Goal: Task Accomplishment & Management: Manage account settings

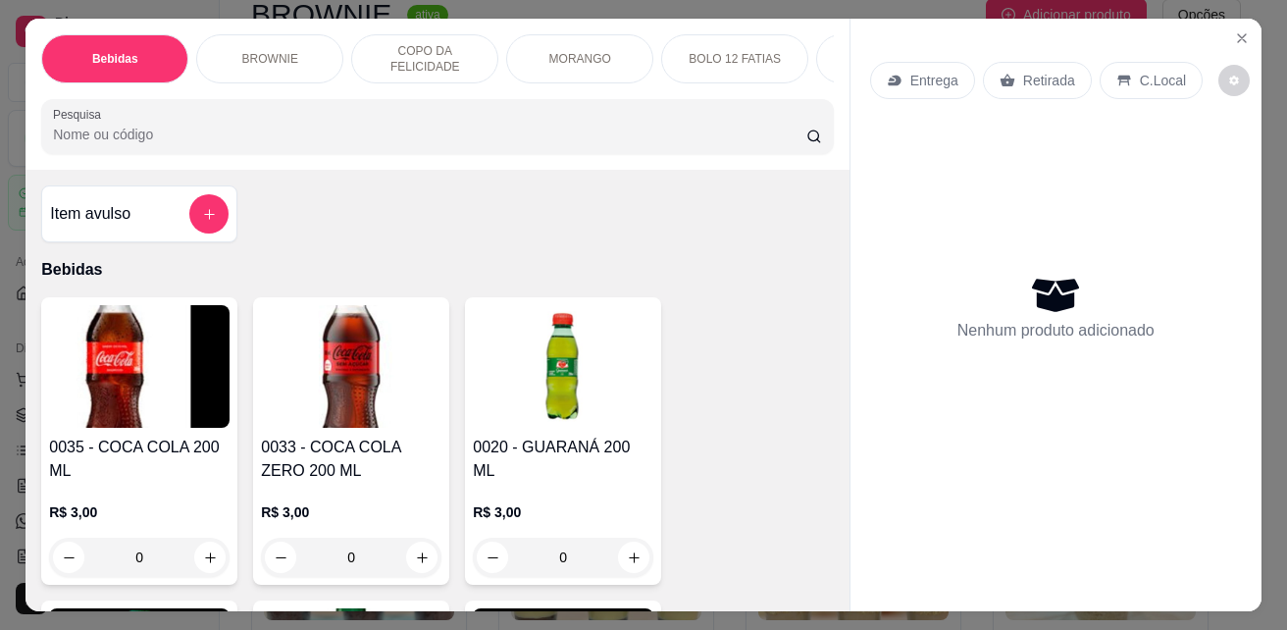
scroll to position [196, 0]
drag, startPoint x: 0, startPoint y: 0, endPoint x: 681, endPoint y: 265, distance: 730.6
click at [683, 265] on p "Bebidas" at bounding box center [437, 270] width 793 height 24
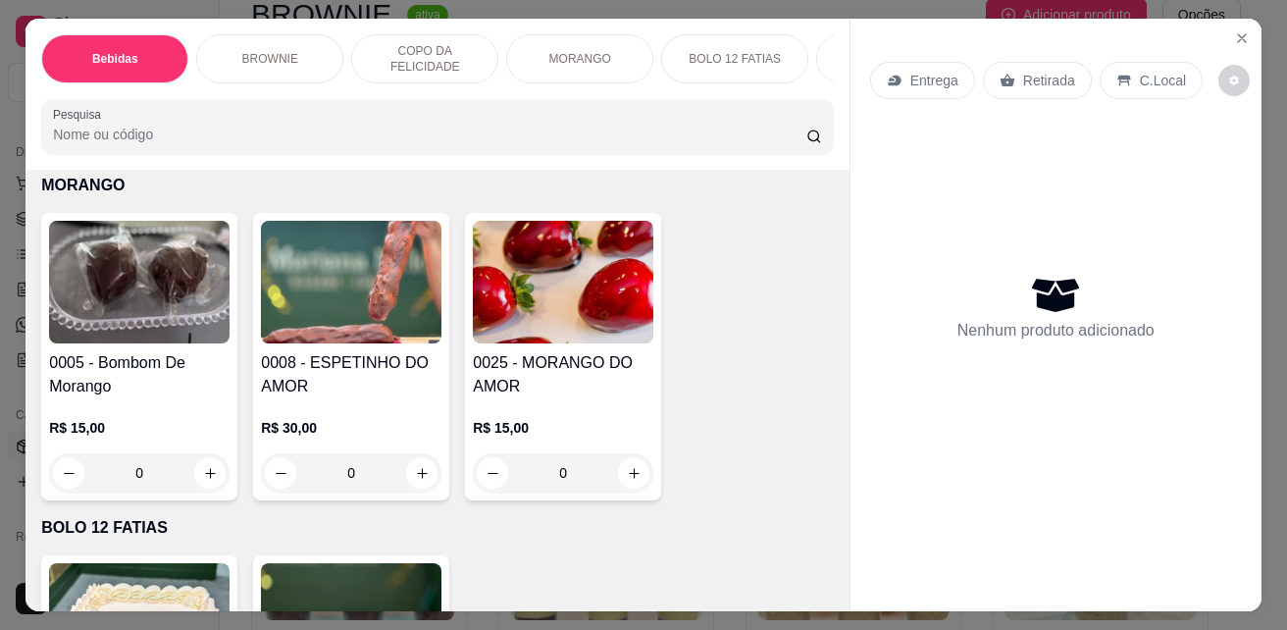
scroll to position [2747, 0]
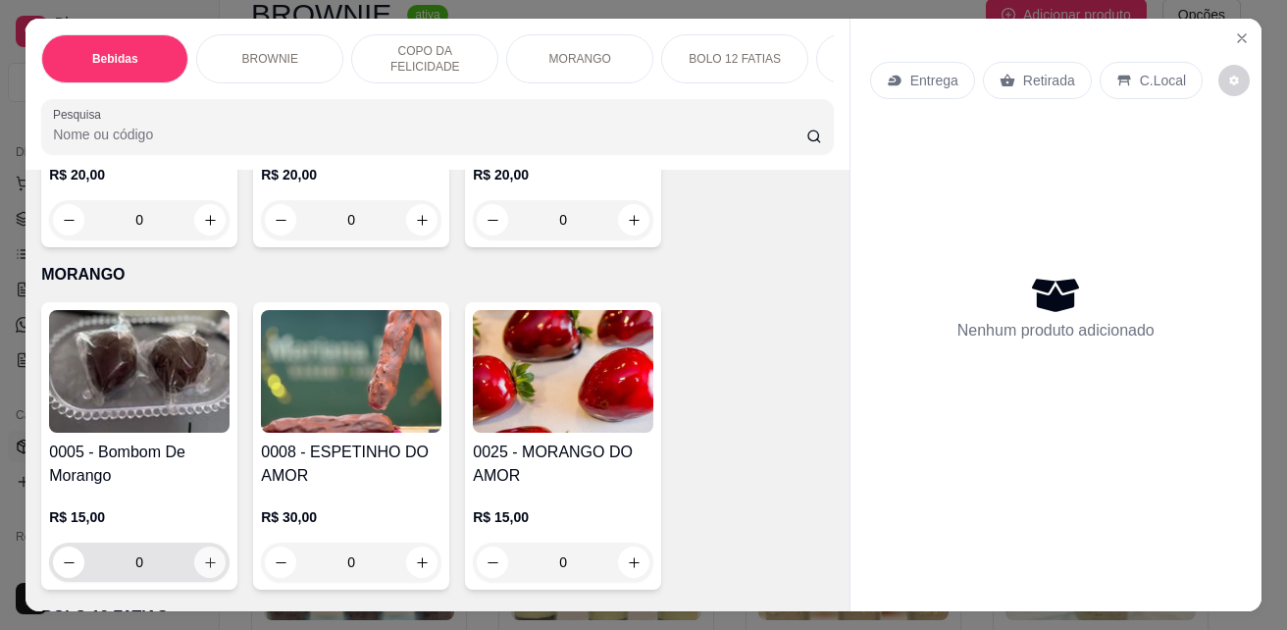
click at [209, 570] on icon "increase-product-quantity" at bounding box center [210, 562] width 15 height 15
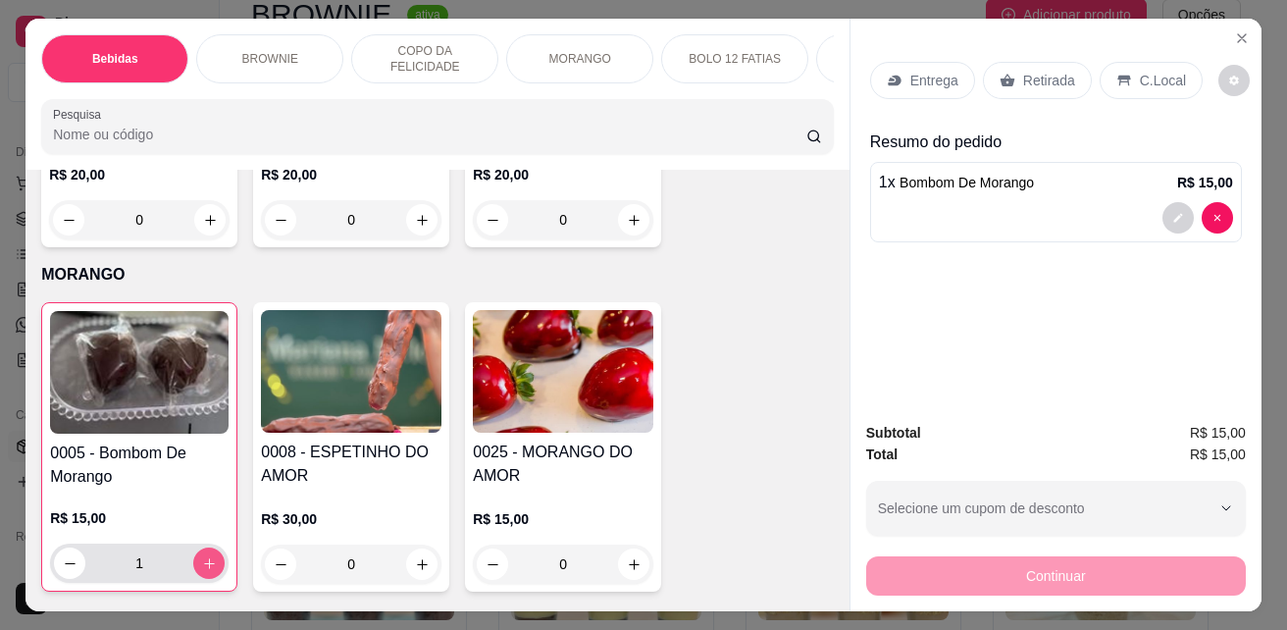
click at [204, 571] on icon "increase-product-quantity" at bounding box center [209, 563] width 15 height 15
type input "2"
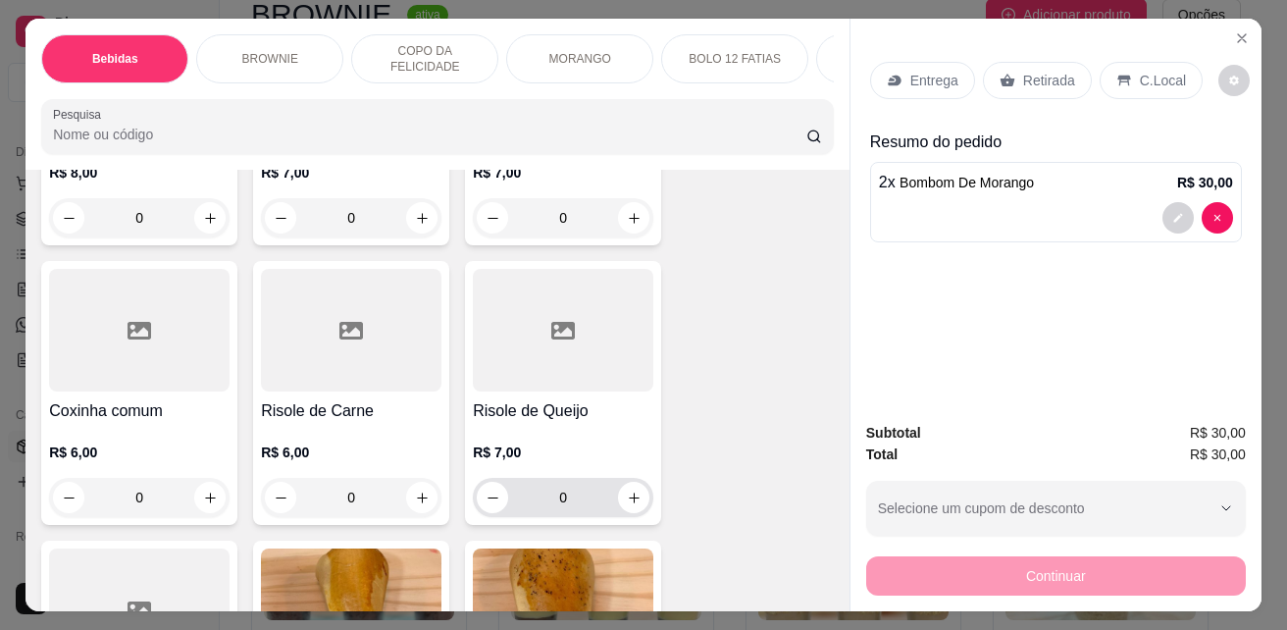
scroll to position [3925, 0]
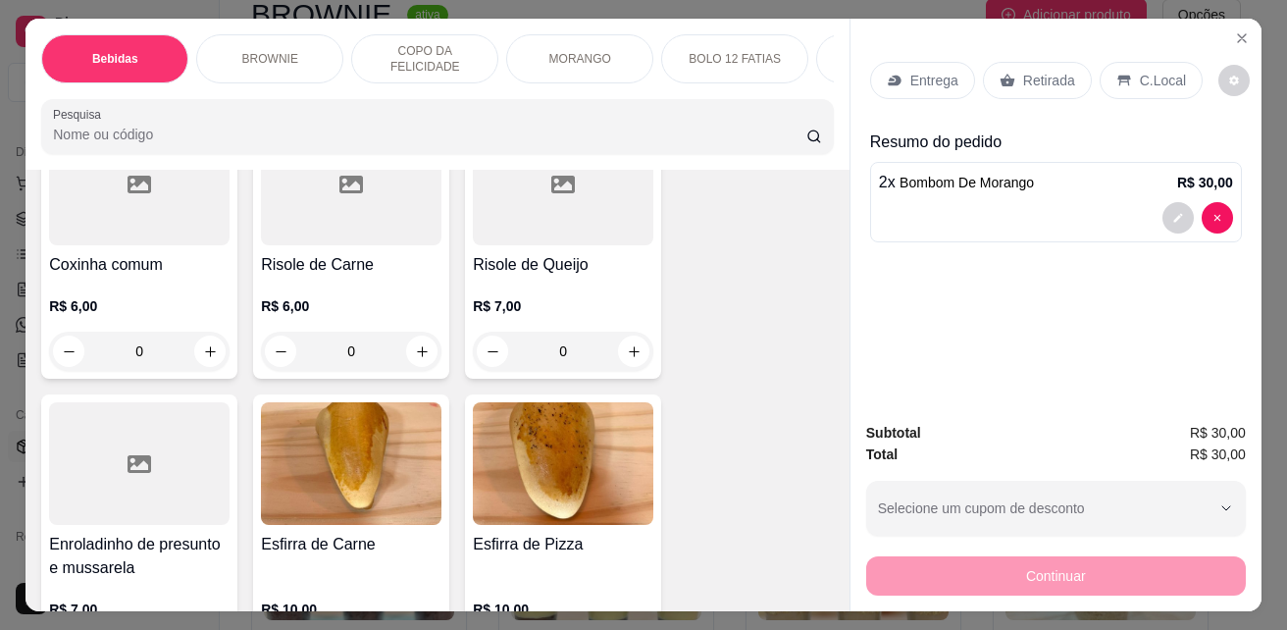
click at [1024, 82] on p "Retirada" at bounding box center [1049, 81] width 52 height 20
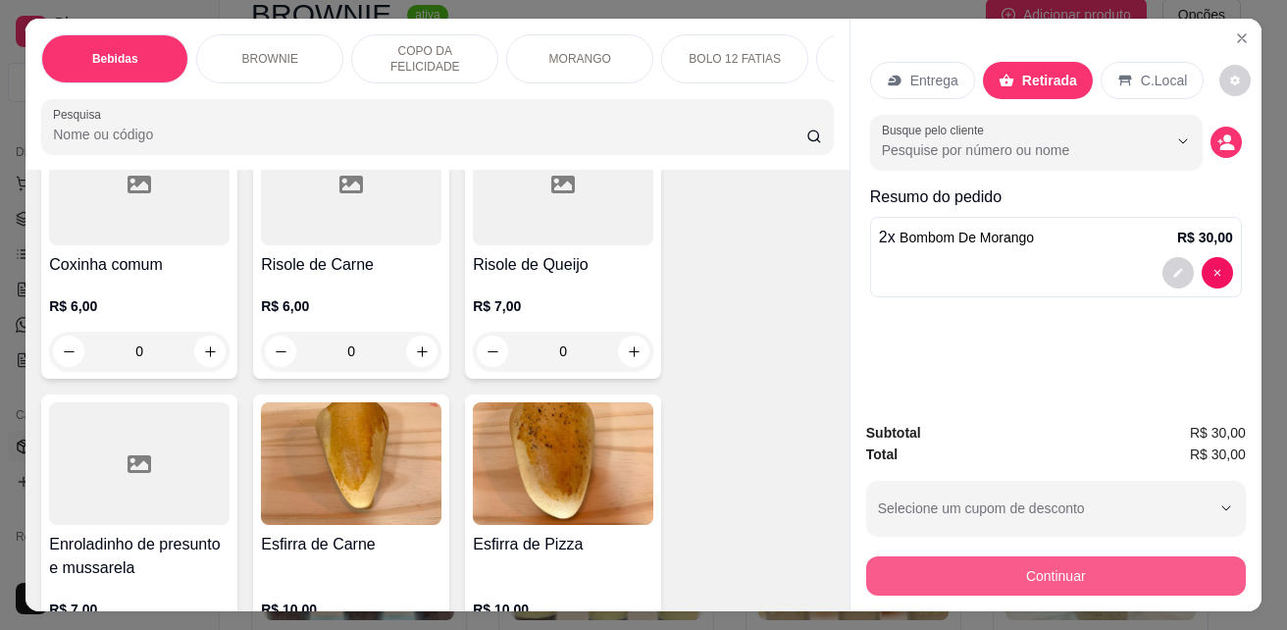
click at [1071, 562] on button "Continuar" at bounding box center [1056, 575] width 380 height 39
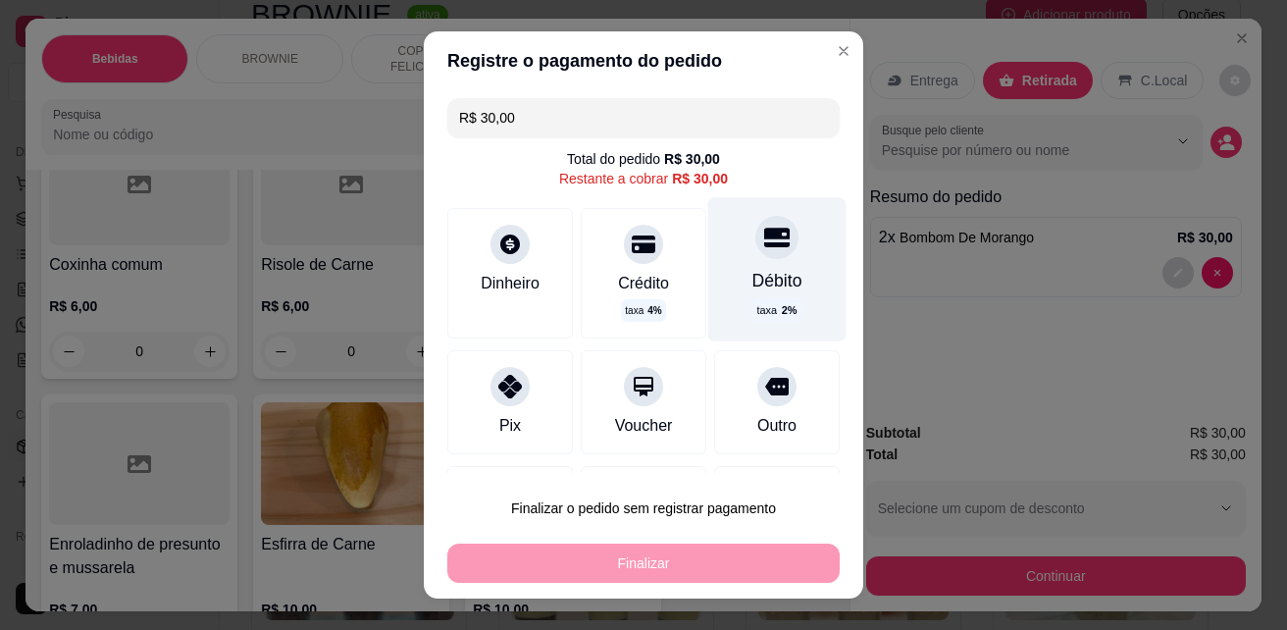
click at [753, 279] on div "Débito" at bounding box center [778, 281] width 50 height 26
type input "R$ 0,00"
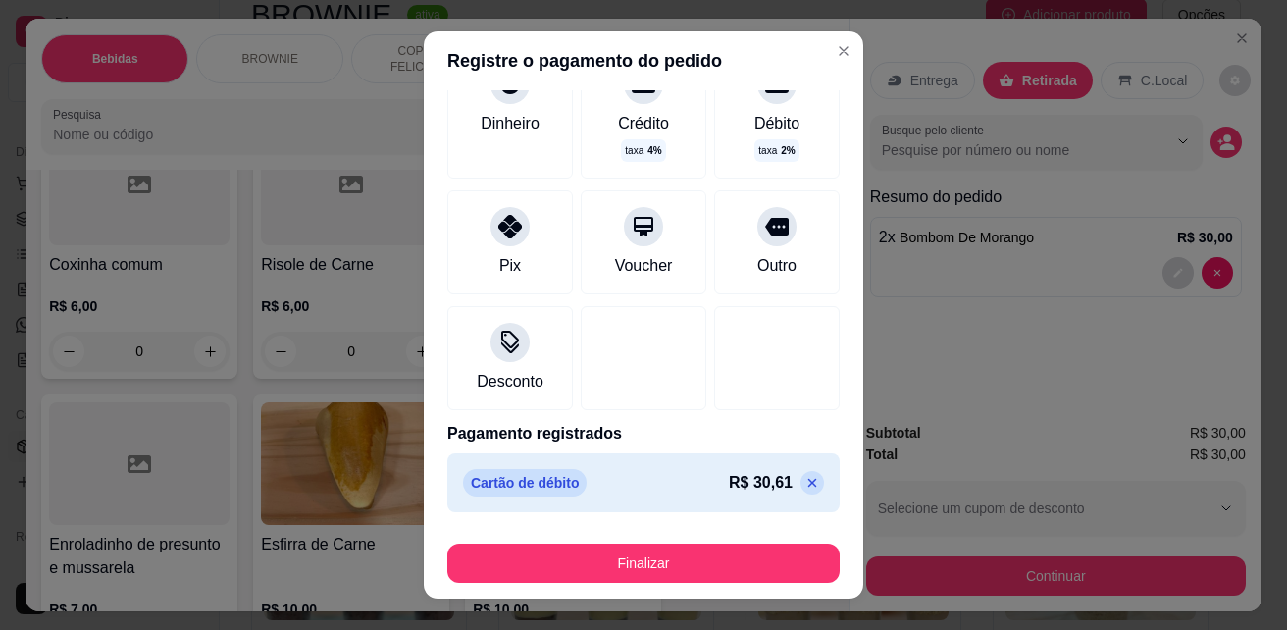
scroll to position [31, 0]
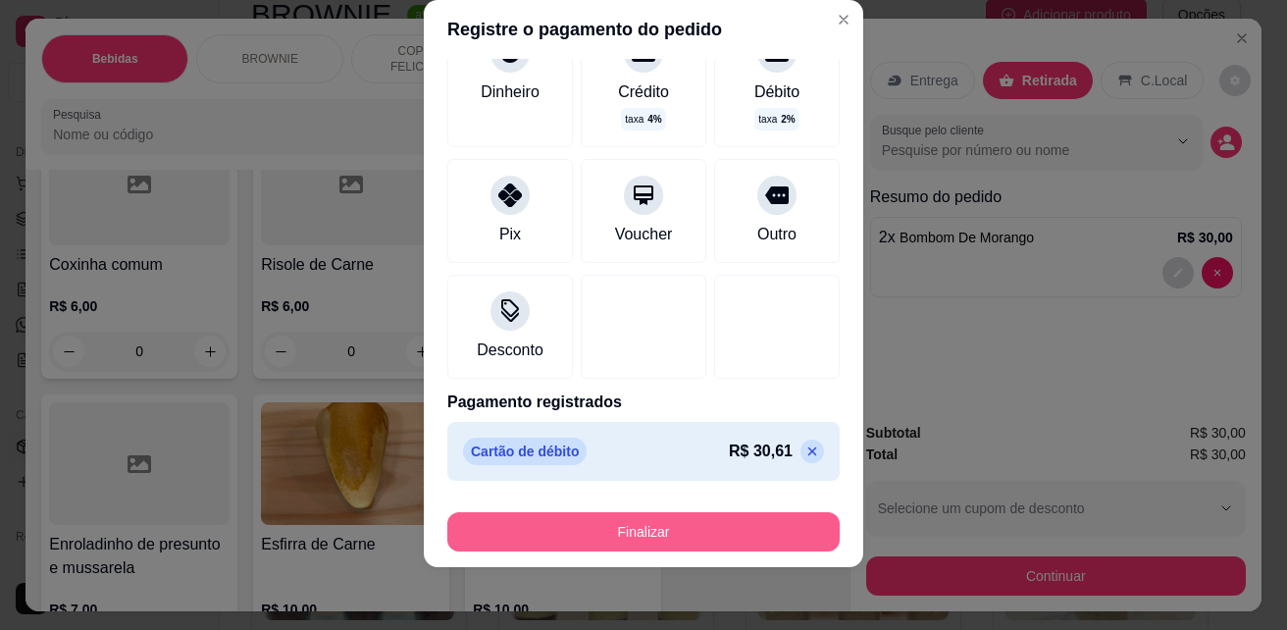
click at [611, 538] on button "Finalizar" at bounding box center [643, 531] width 392 height 39
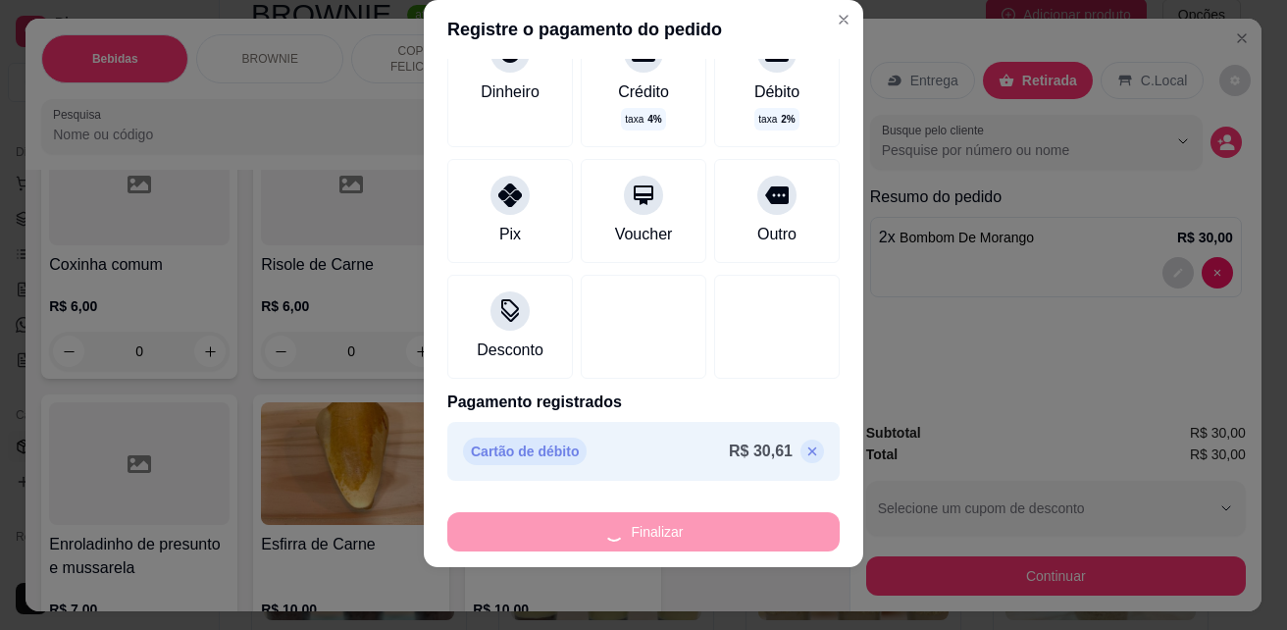
type input "0"
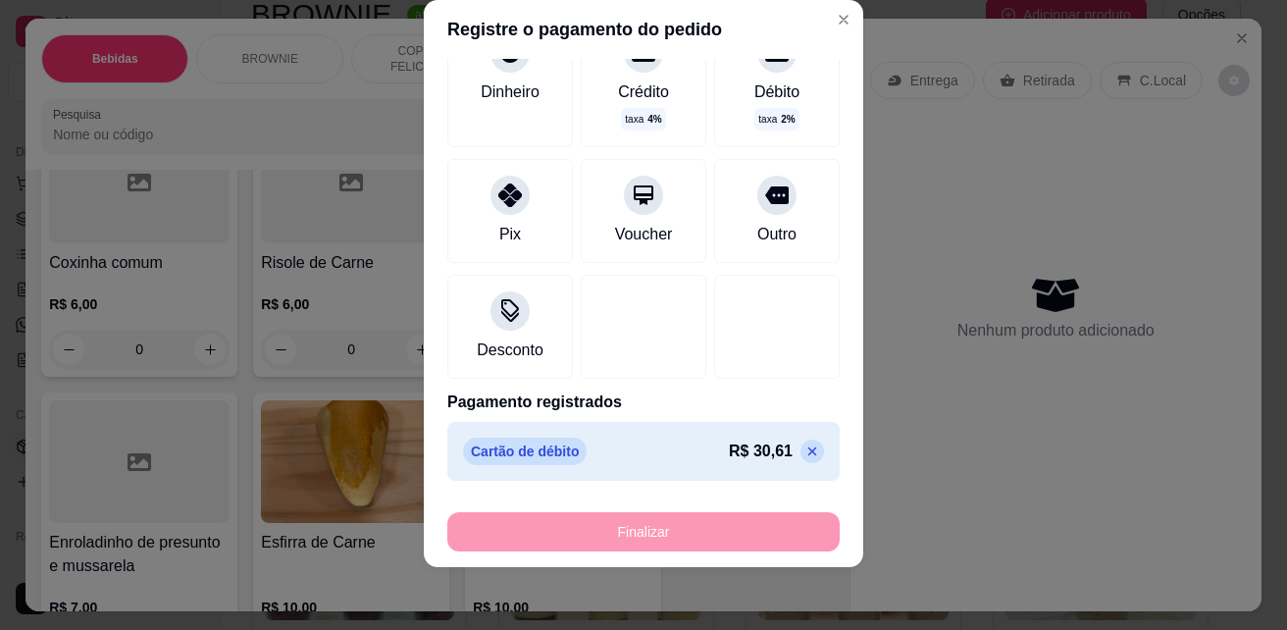
type input "-R$ 30,00"
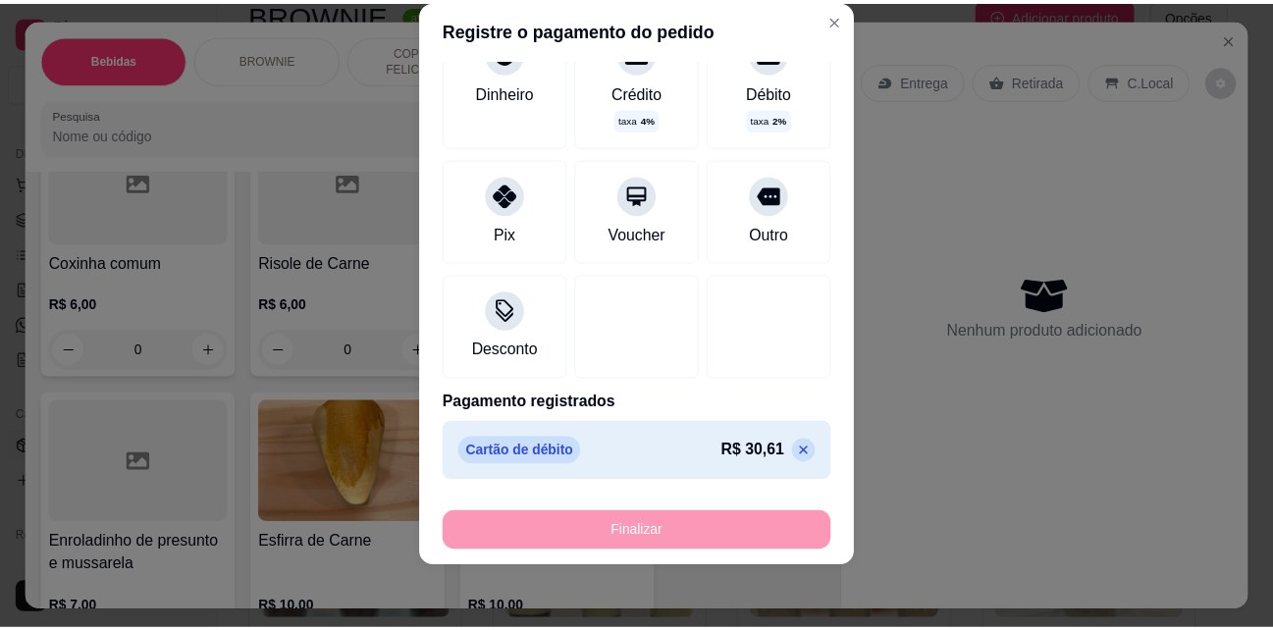
scroll to position [3923, 0]
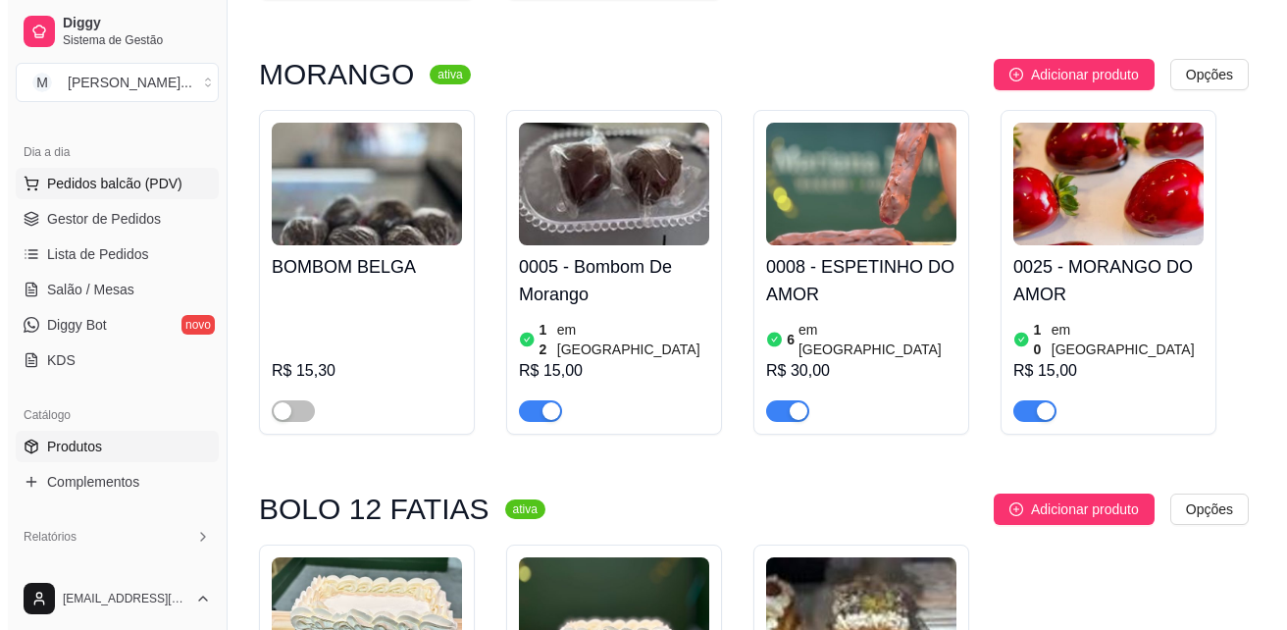
scroll to position [4399, 0]
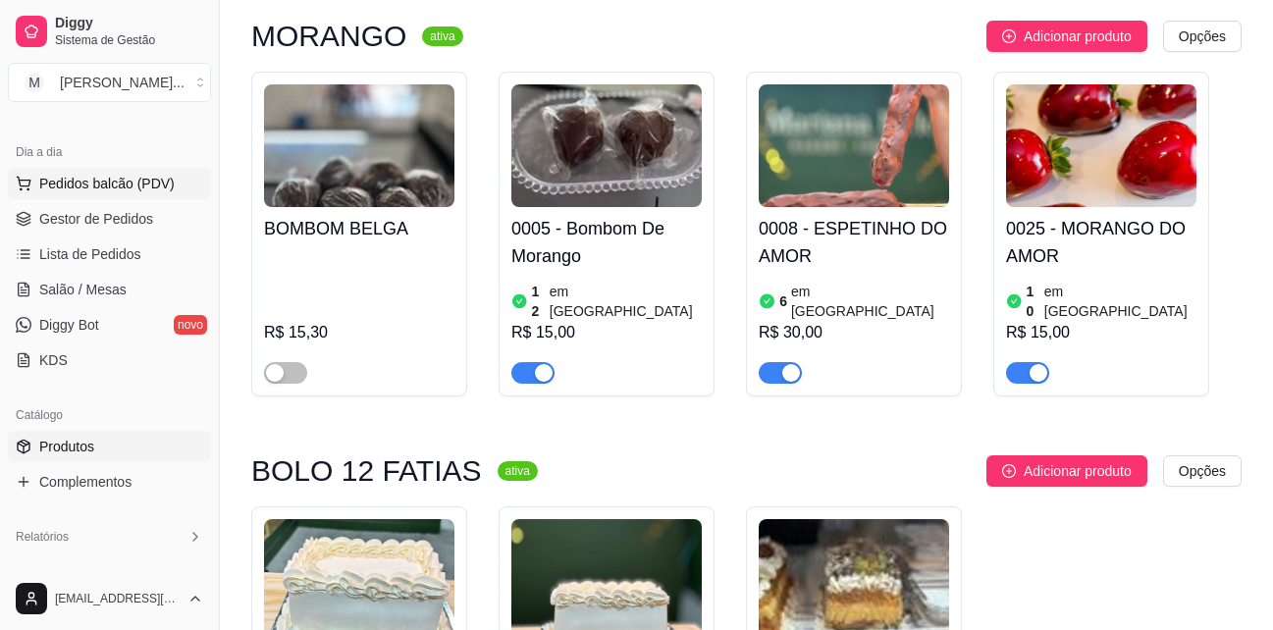
click at [140, 179] on span "Pedidos balcão (PDV)" at bounding box center [106, 184] width 135 height 20
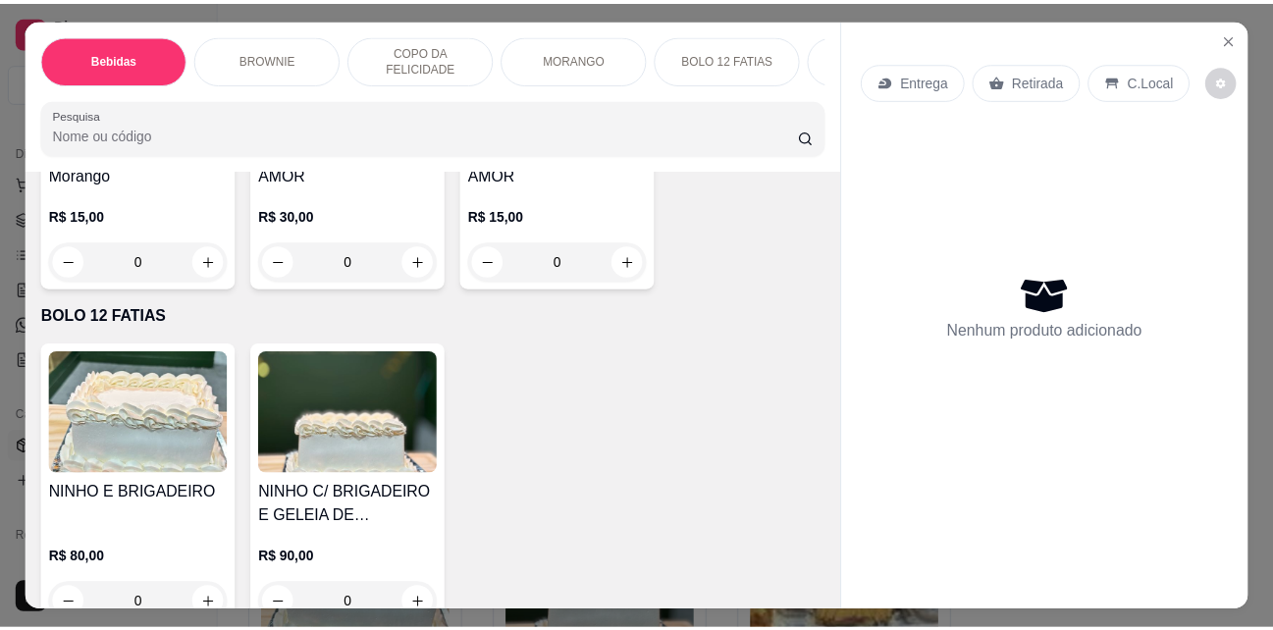
scroll to position [3140, 0]
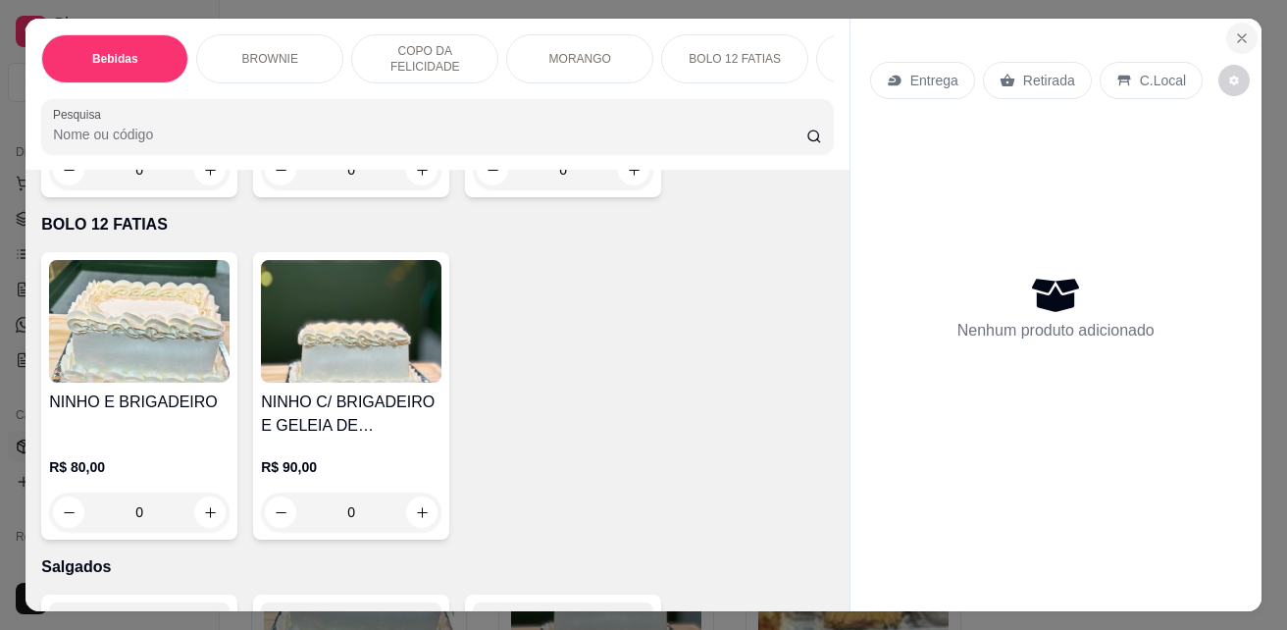
click at [1234, 30] on icon "Close" at bounding box center [1242, 38] width 16 height 16
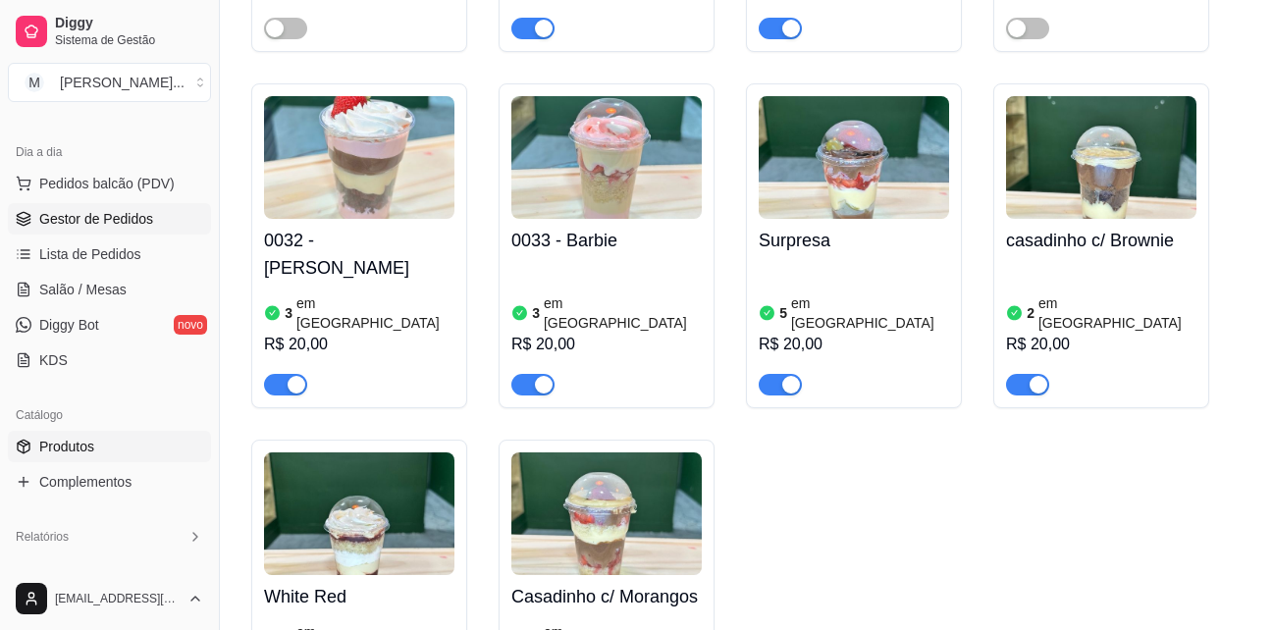
scroll to position [3614, 0]
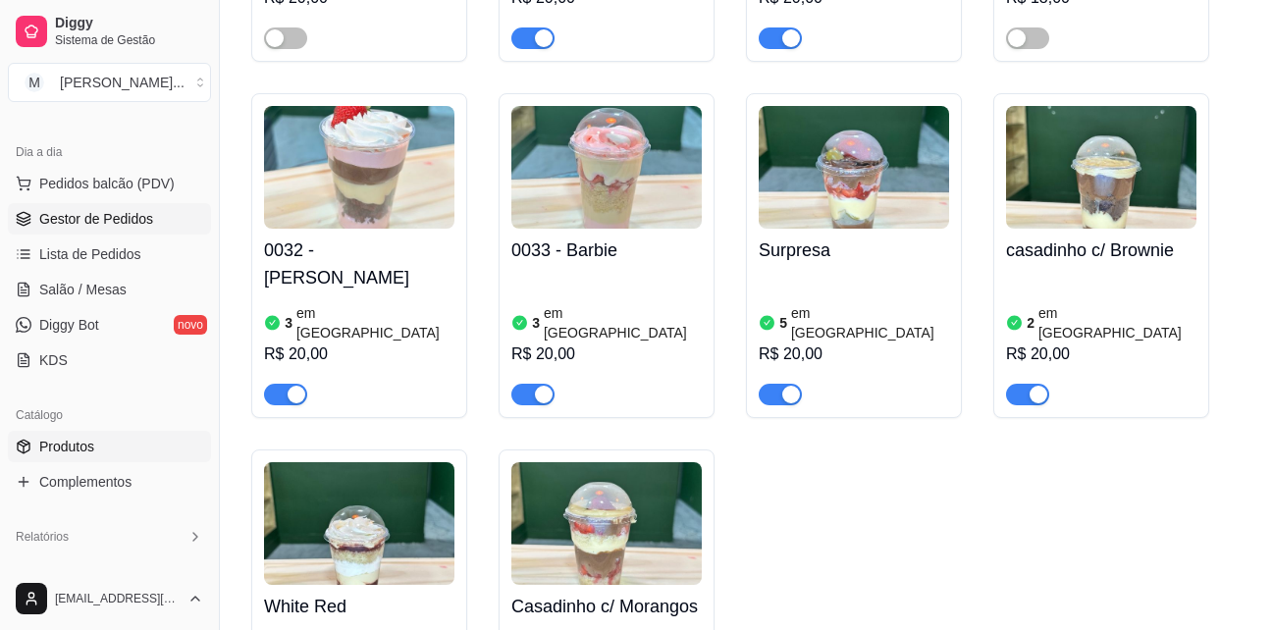
click at [114, 227] on span "Gestor de Pedidos" at bounding box center [96, 219] width 114 height 20
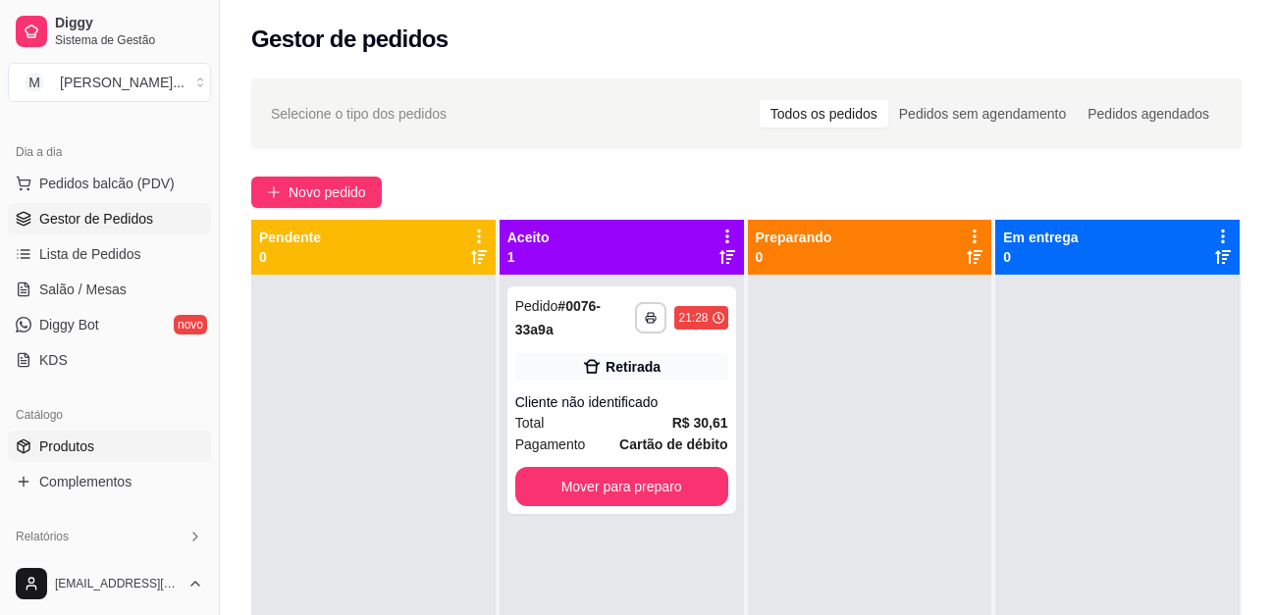
click at [70, 444] on span "Produtos" at bounding box center [66, 447] width 55 height 20
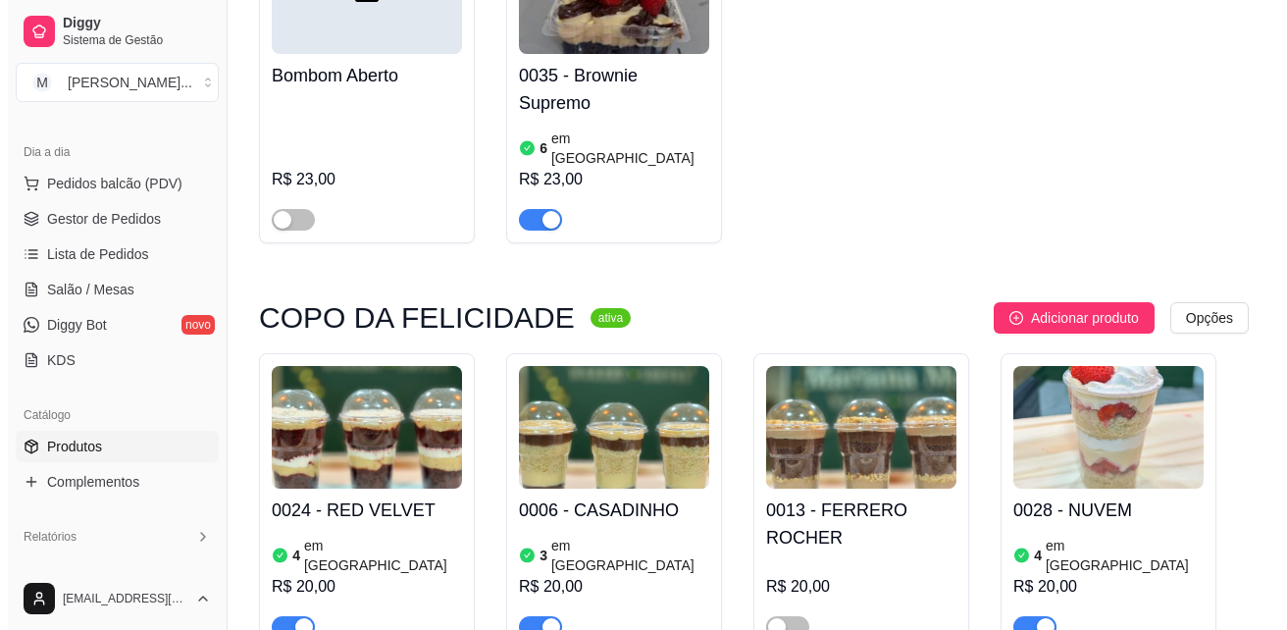
scroll to position [2257, 0]
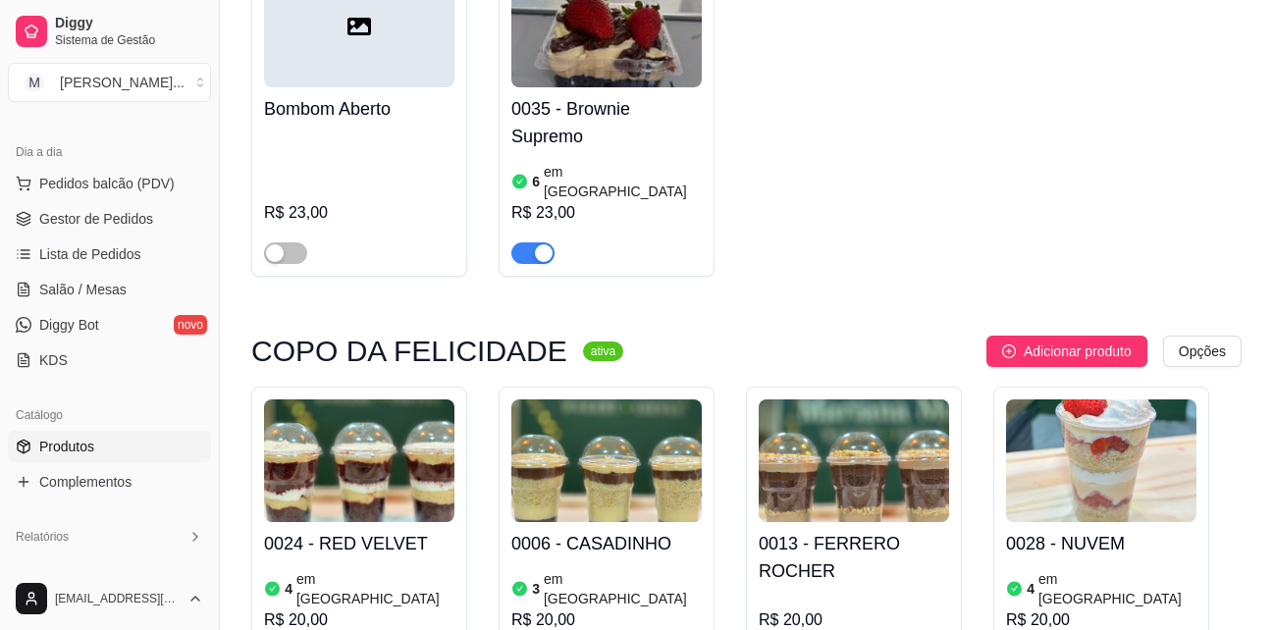
click at [113, 183] on span "Pedidos balcão (PDV)" at bounding box center [106, 184] width 135 height 20
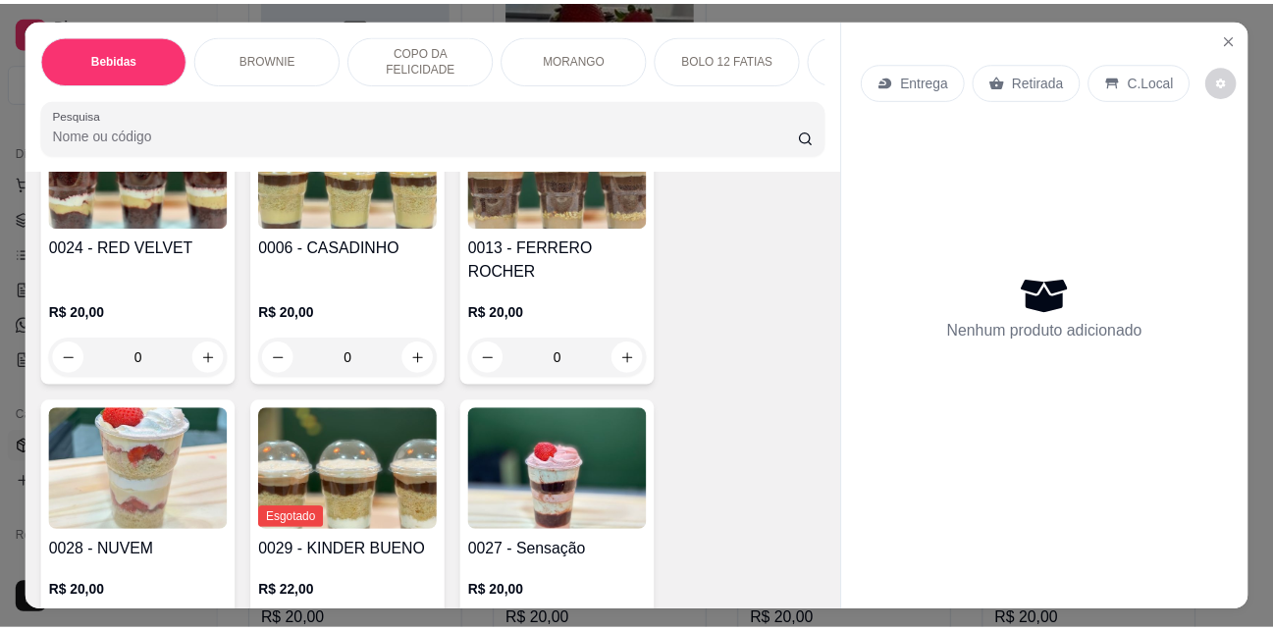
scroll to position [1766, 0]
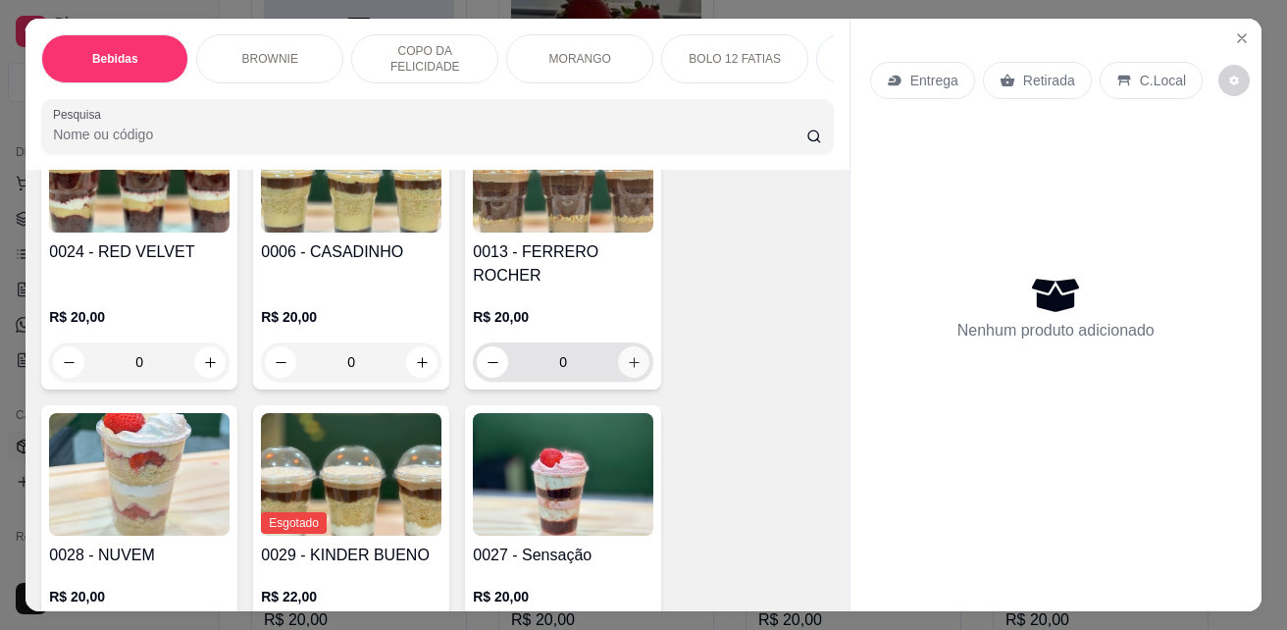
click at [629, 357] on icon "increase-product-quantity" at bounding box center [634, 362] width 11 height 11
type input "1"
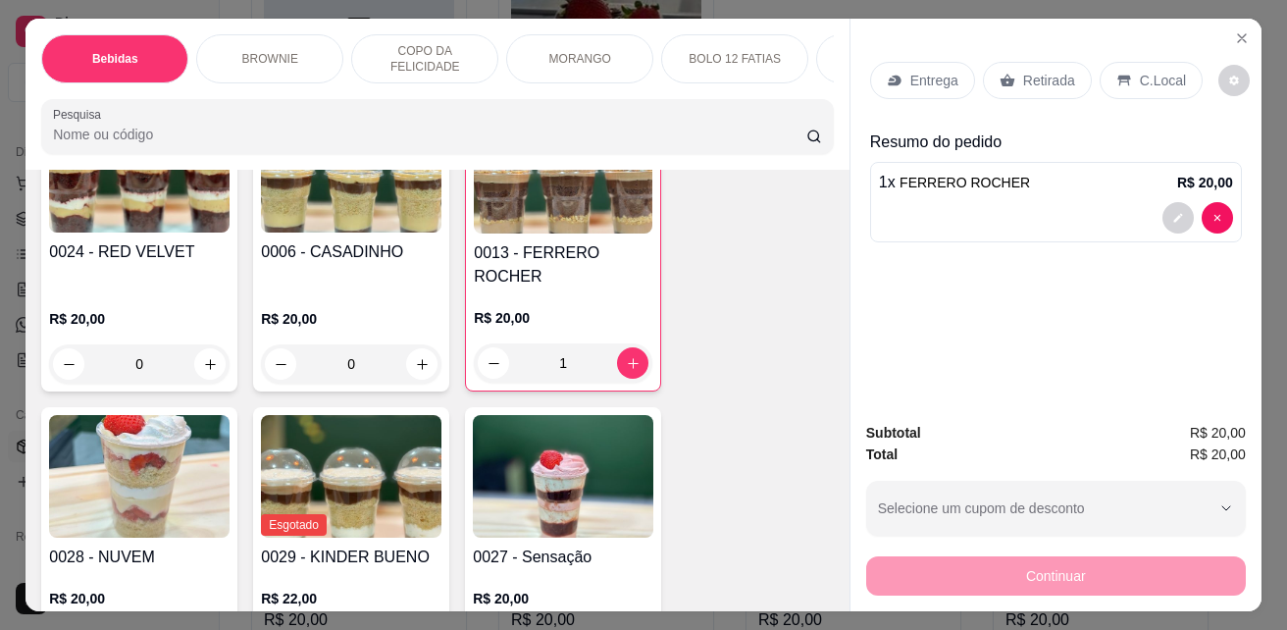
click at [1006, 73] on icon at bounding box center [1008, 81] width 16 height 16
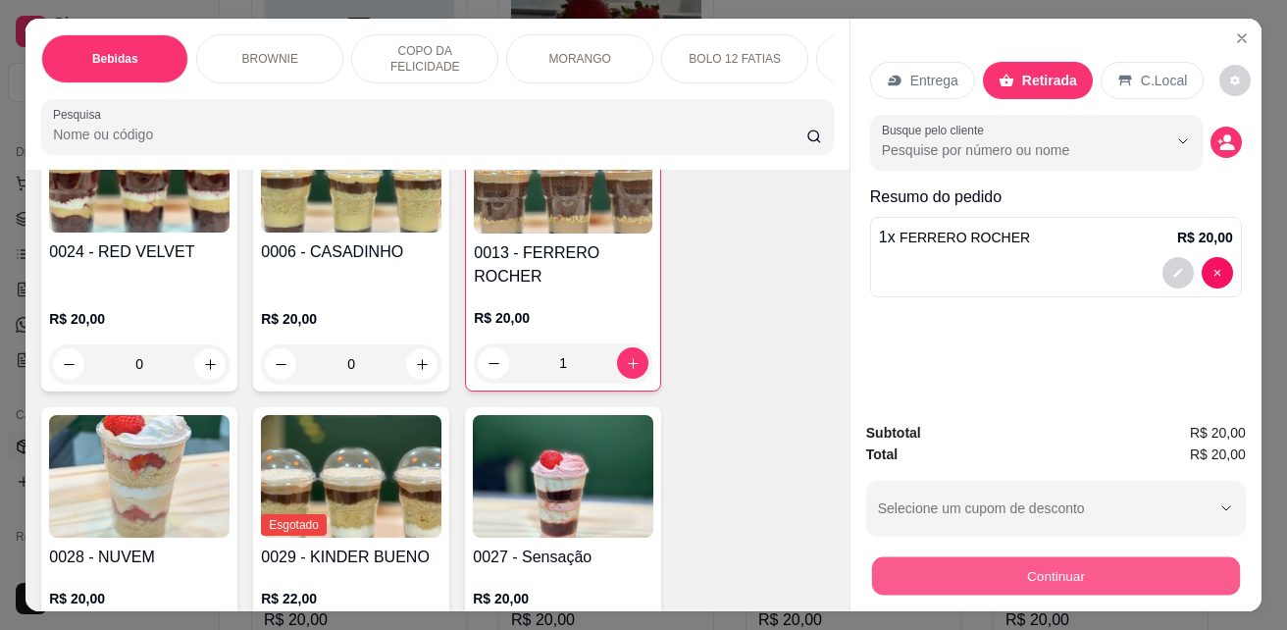
click at [1029, 565] on button "Continuar" at bounding box center [1056, 575] width 368 height 38
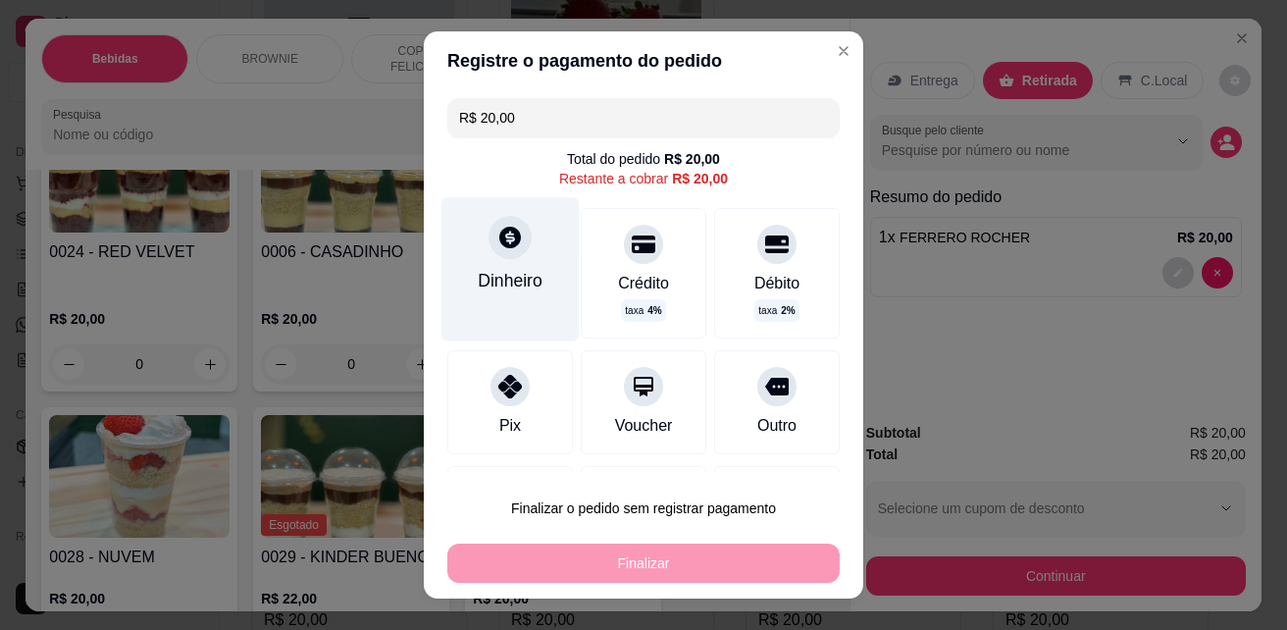
click at [491, 276] on div "Dinheiro" at bounding box center [510, 281] width 65 height 26
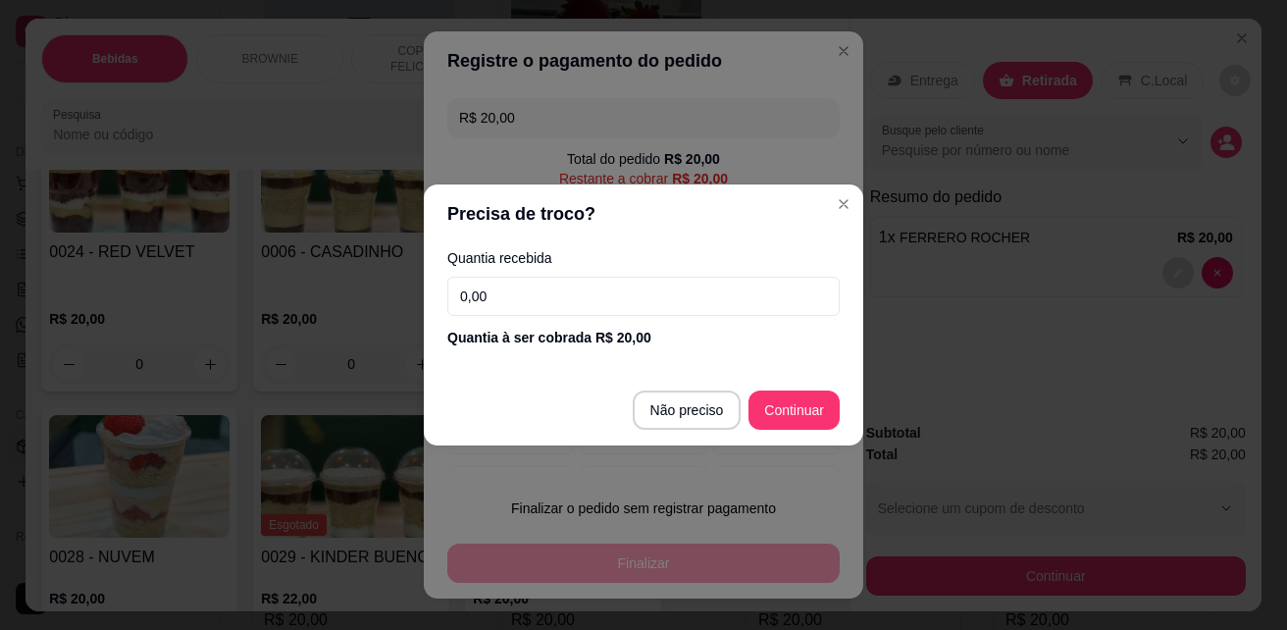
click at [568, 298] on input "0,00" at bounding box center [643, 296] width 392 height 39
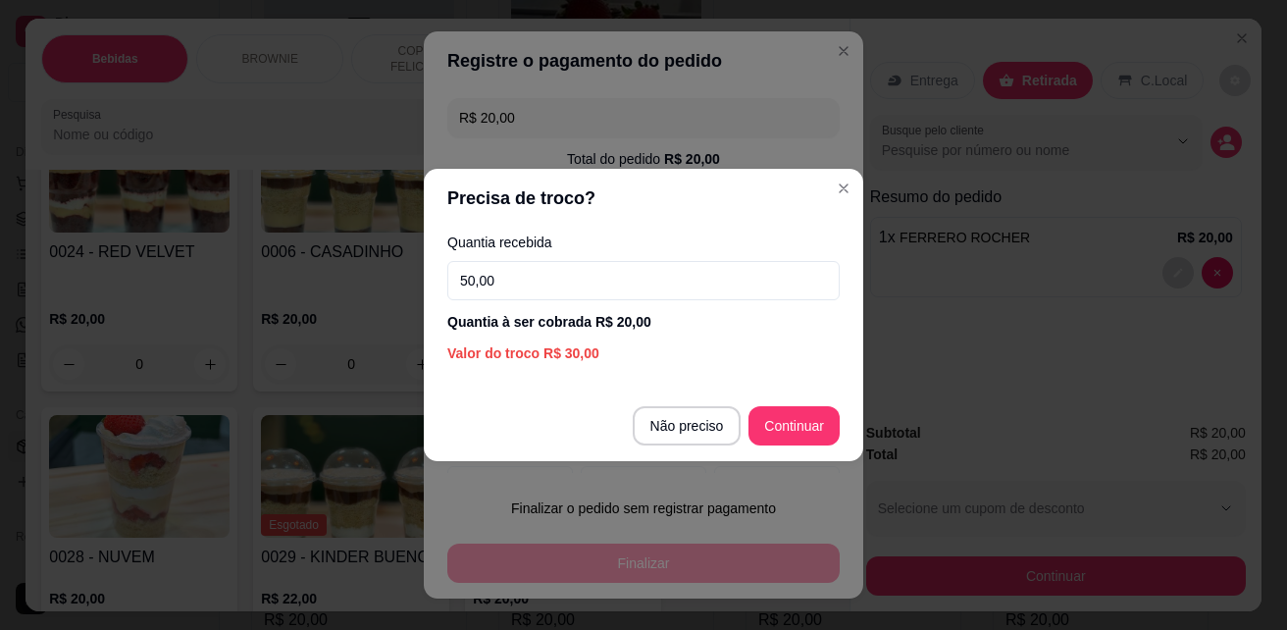
type input "50,00"
type input "R$ 0,00"
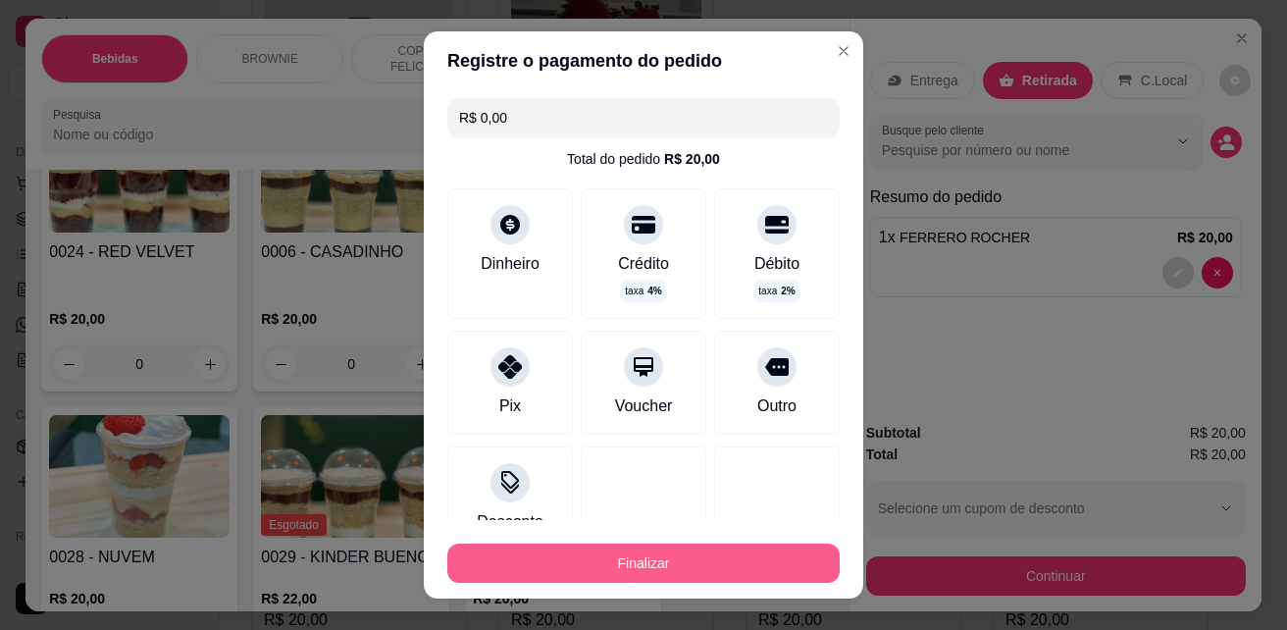
click at [677, 565] on button "Finalizar" at bounding box center [643, 563] width 392 height 39
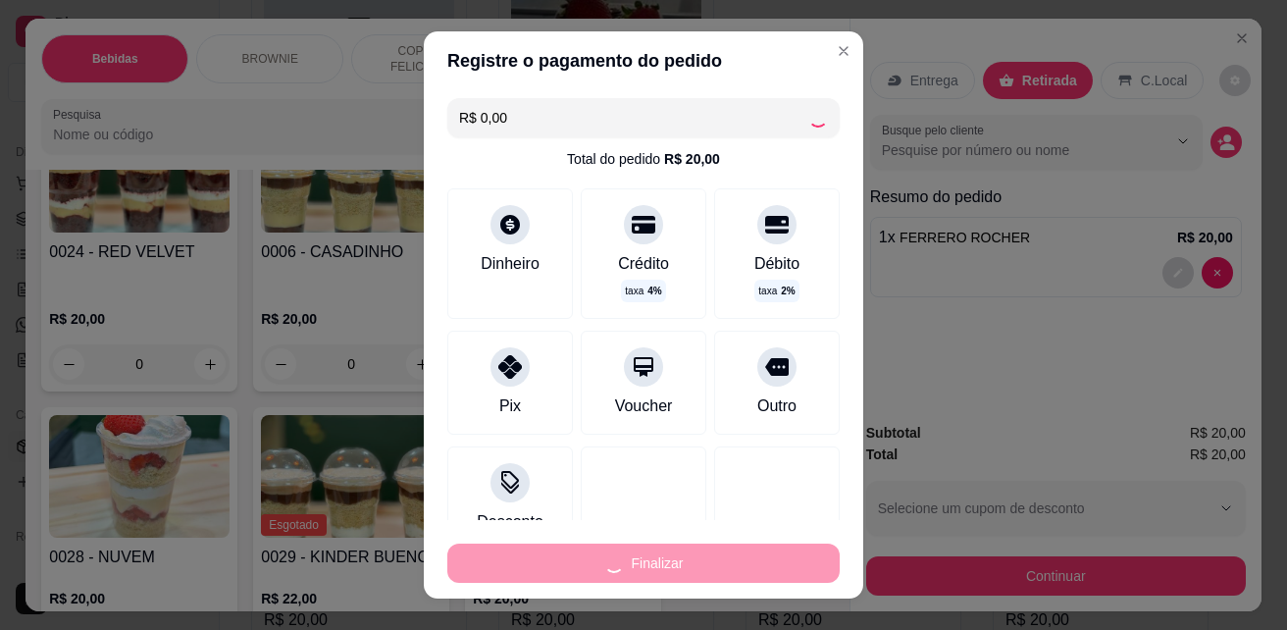
type input "0"
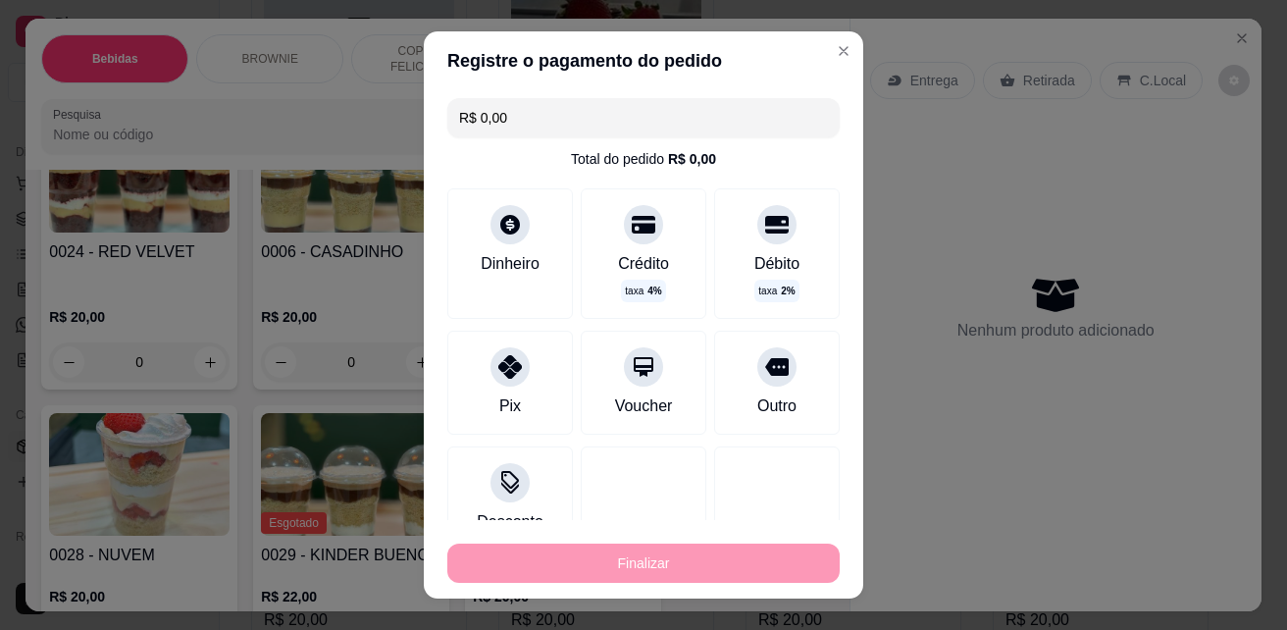
type input "-R$ 20,00"
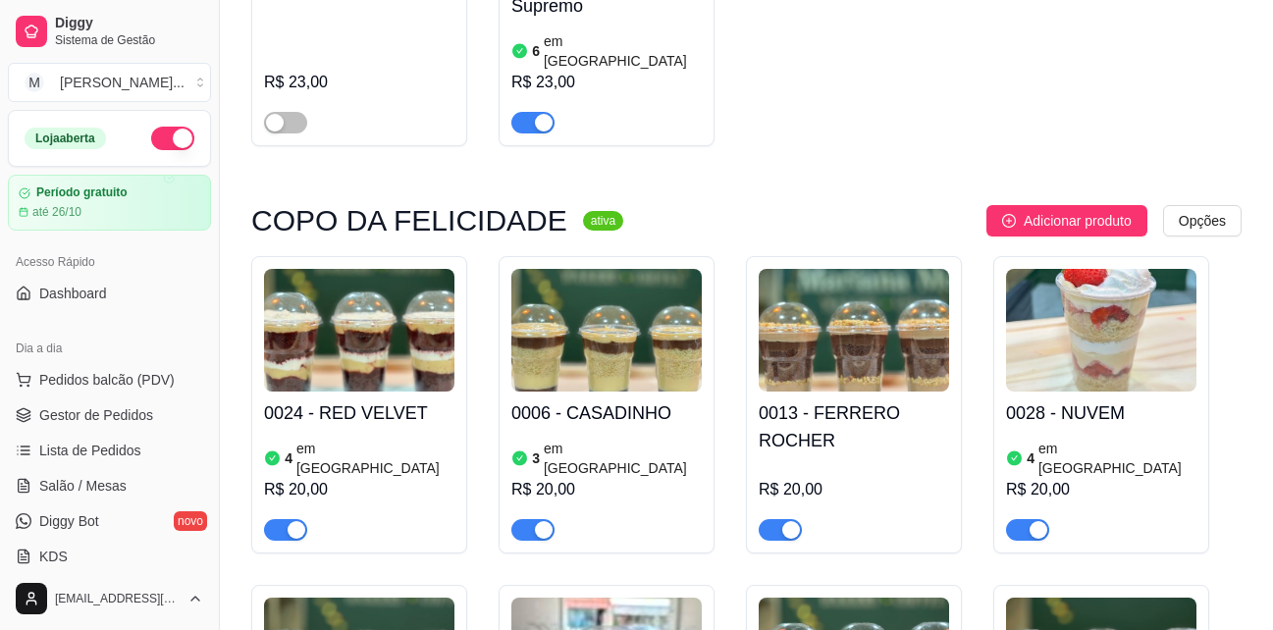
scroll to position [2355, 0]
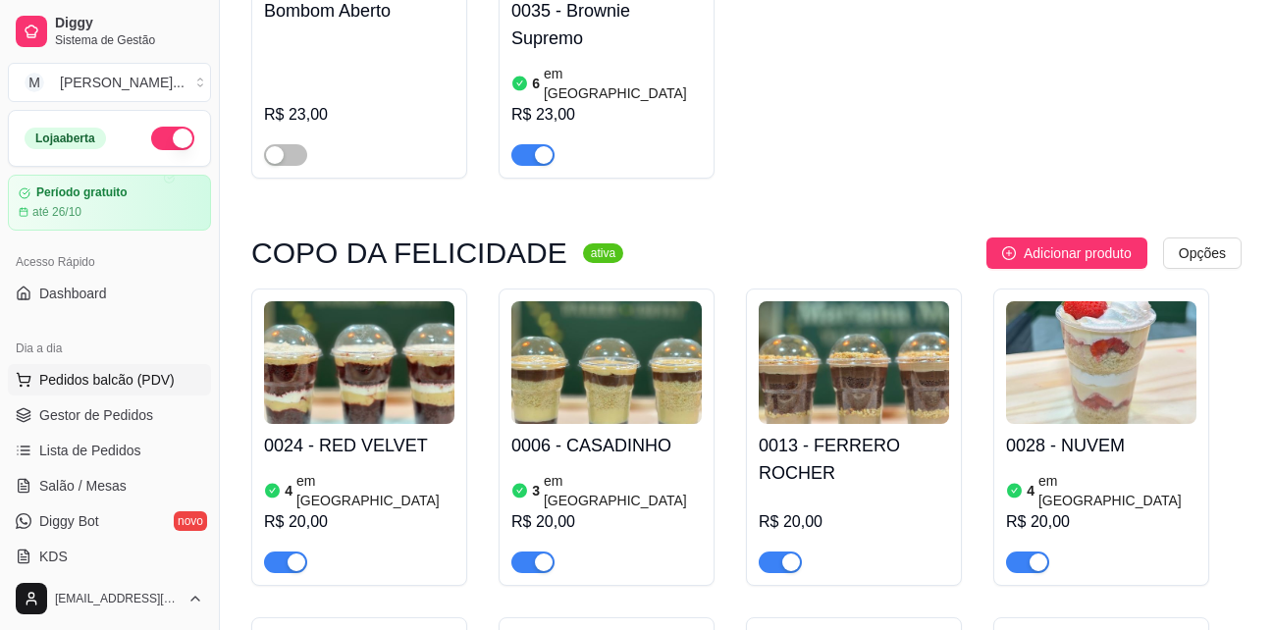
click at [98, 391] on button "Pedidos balcão (PDV)" at bounding box center [109, 379] width 203 height 31
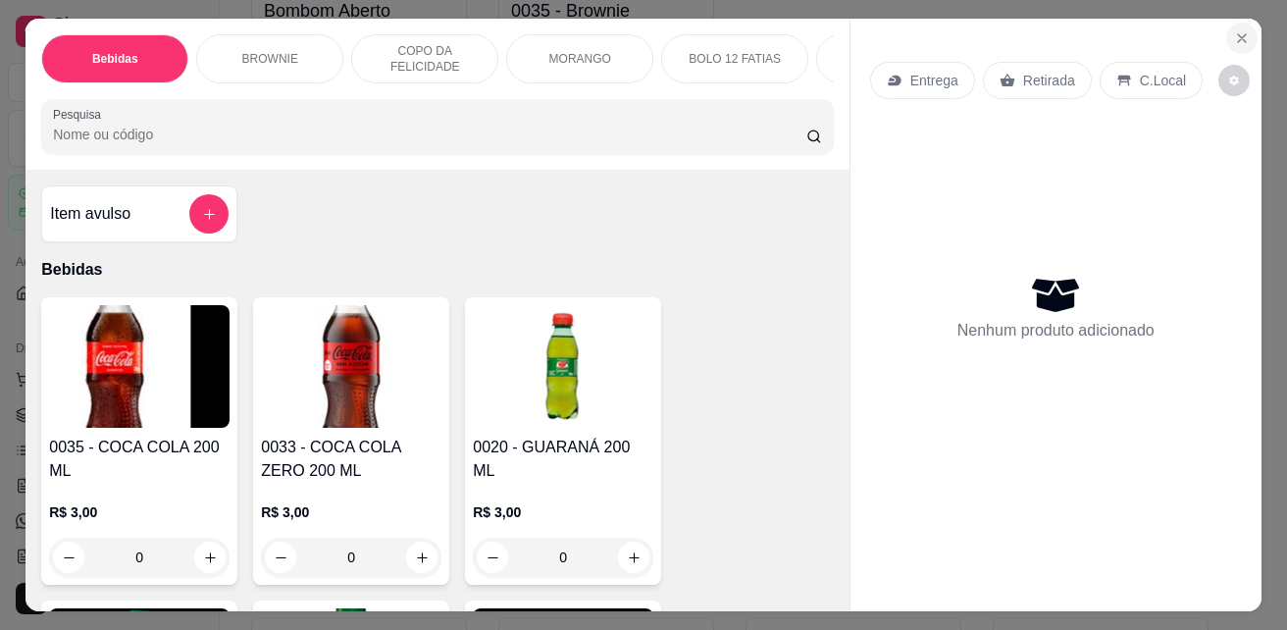
click at [1234, 30] on icon "Close" at bounding box center [1242, 38] width 16 height 16
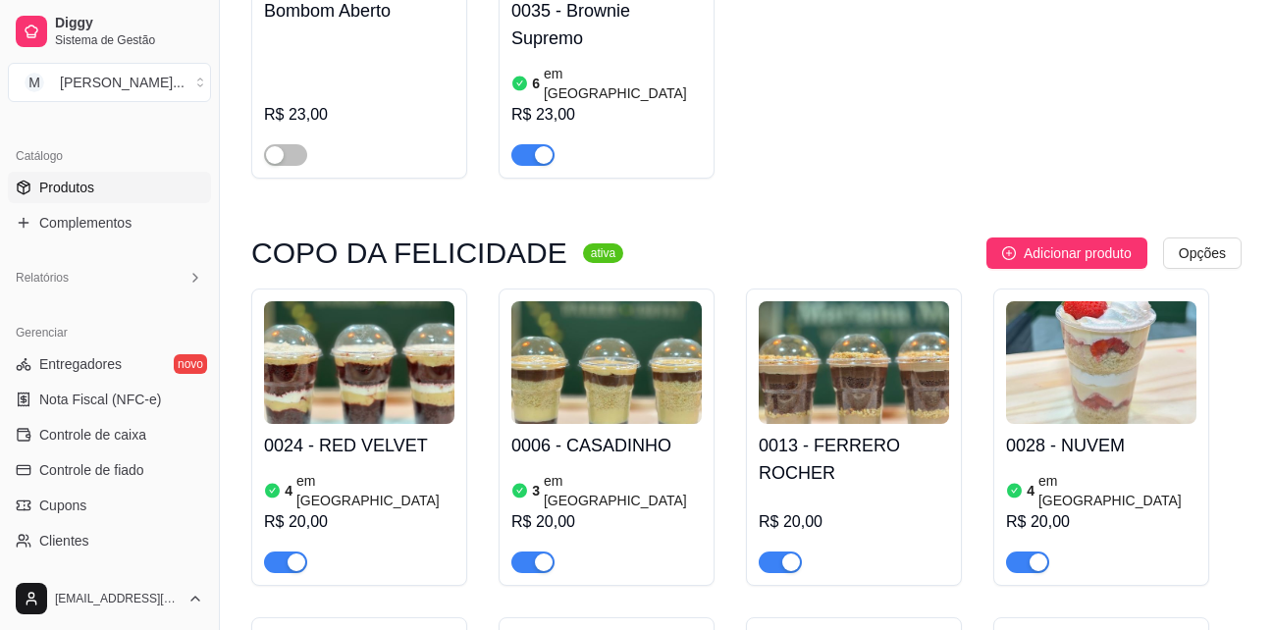
scroll to position [491, 0]
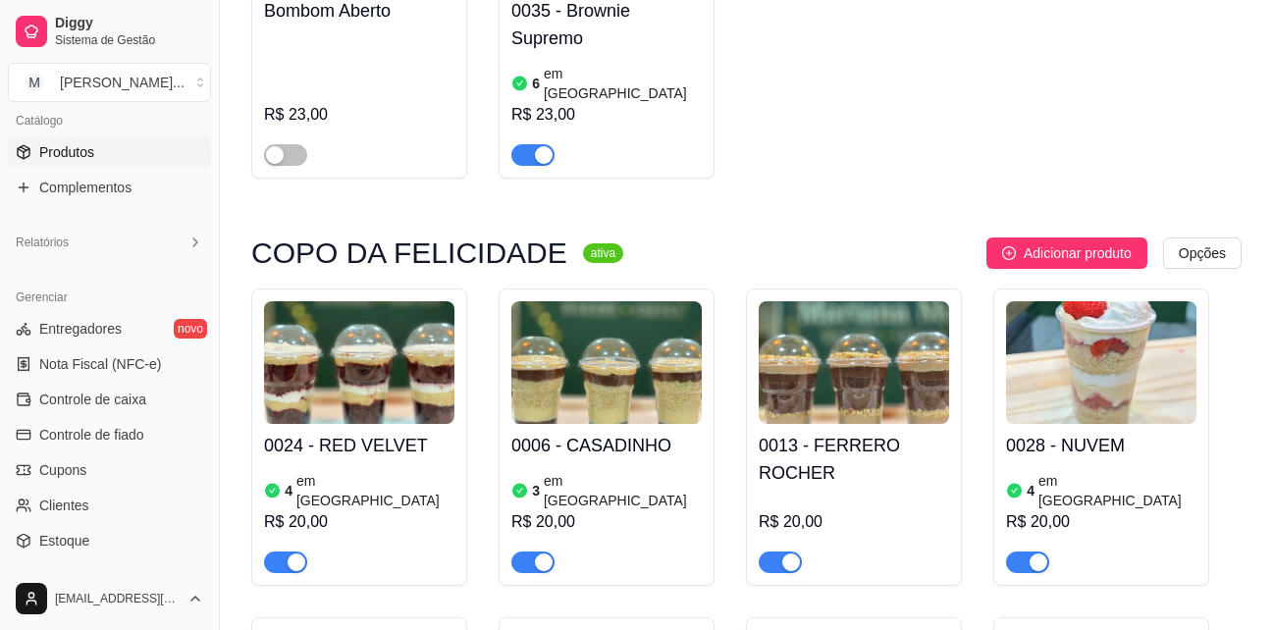
click at [108, 150] on link "Produtos" at bounding box center [109, 151] width 203 height 31
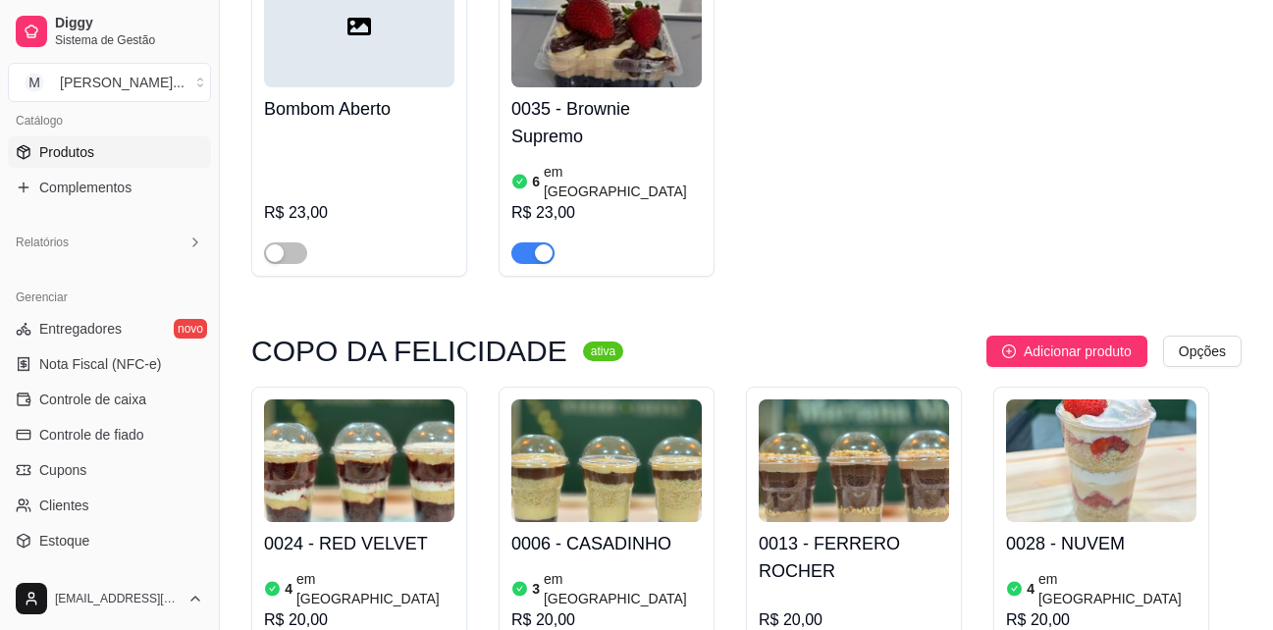
scroll to position [2355, 0]
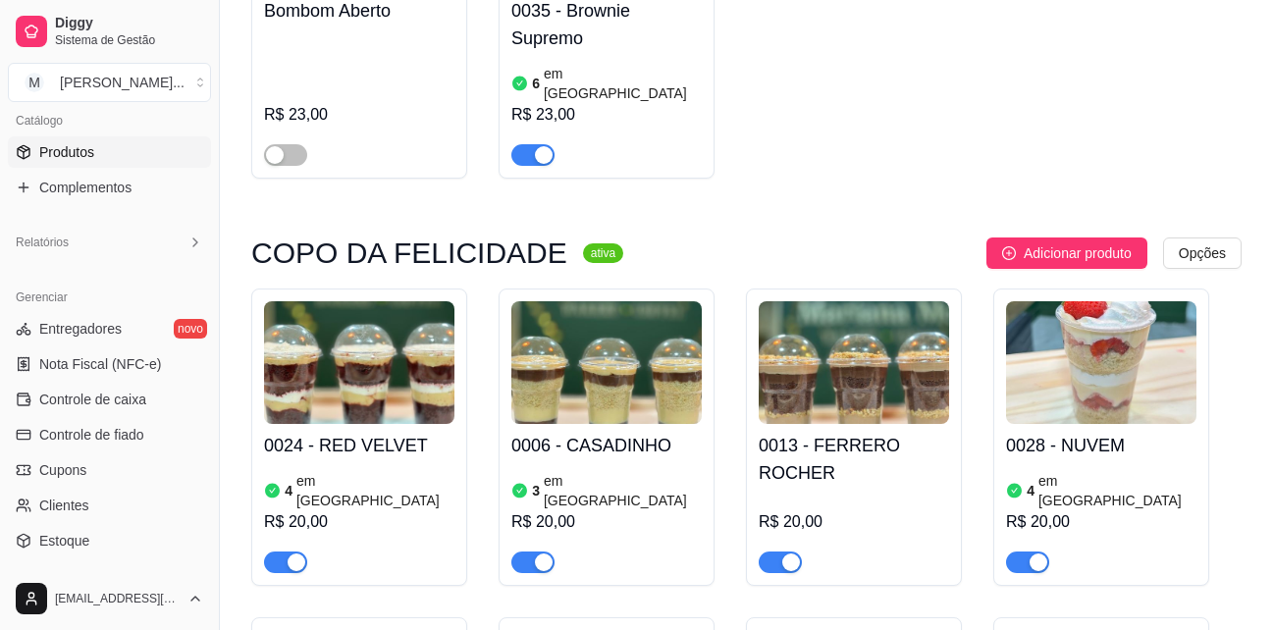
click at [870, 432] on h4 "0013 - FERRERO ROCHER" at bounding box center [853, 459] width 190 height 55
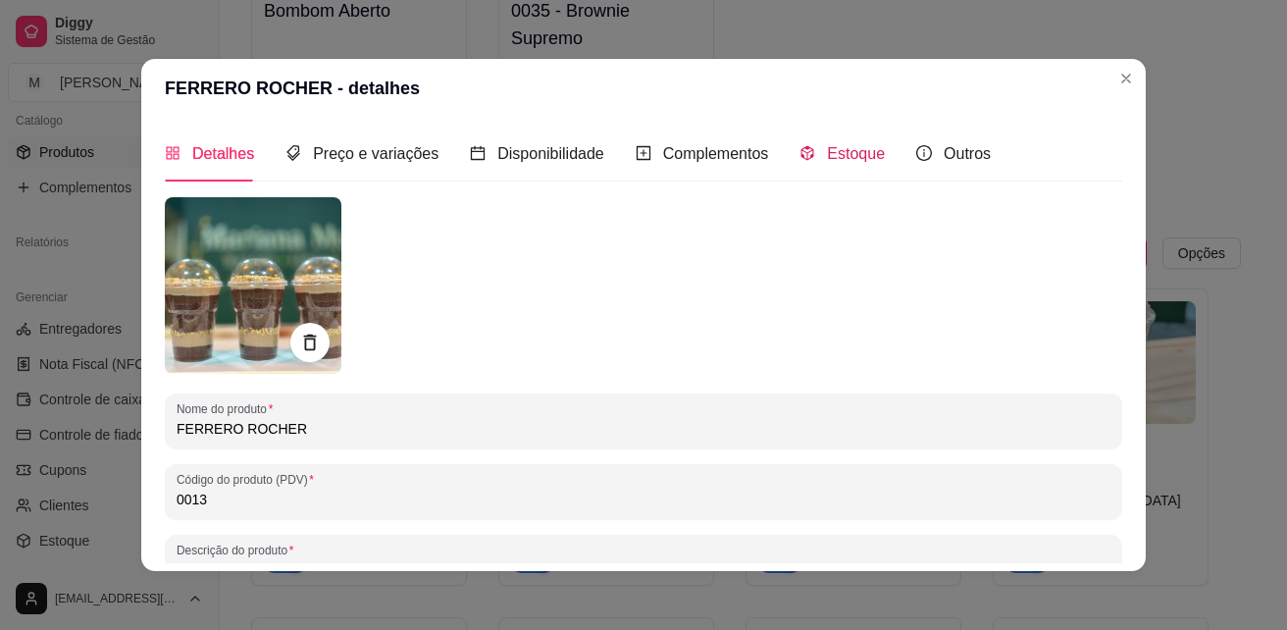
click at [827, 162] on span "Estoque" at bounding box center [856, 153] width 58 height 17
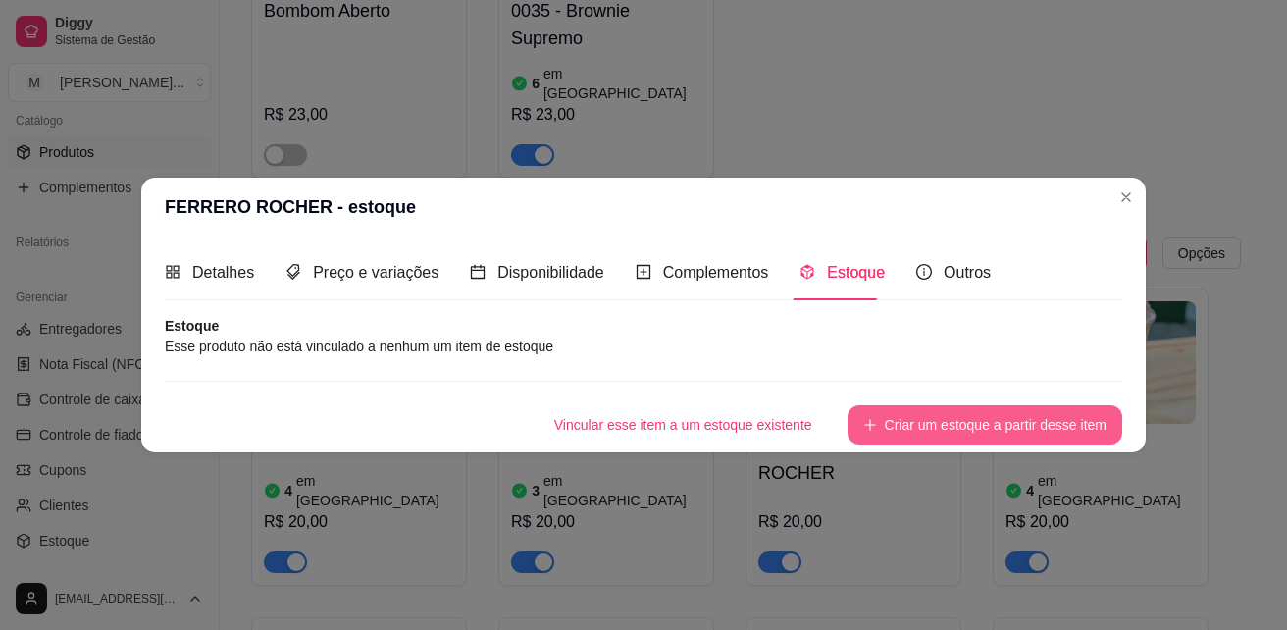
click at [897, 425] on button "Criar um estoque a partir desse item" at bounding box center [985, 424] width 275 height 39
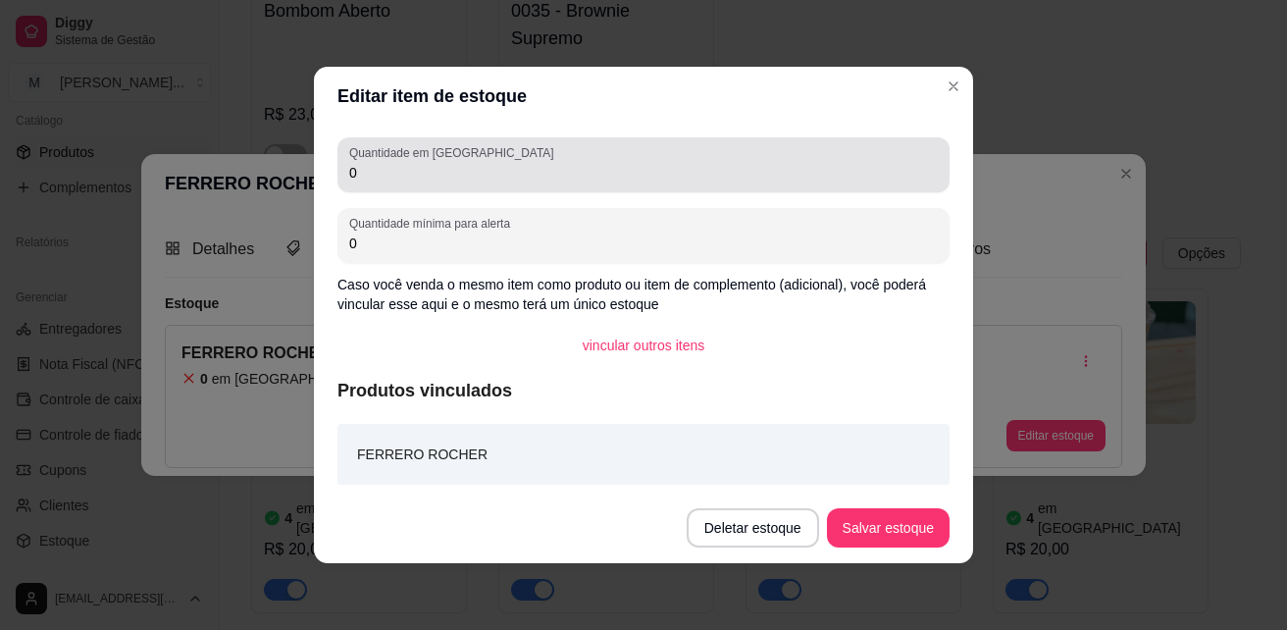
click at [426, 184] on div "Quantidade em estoque 0" at bounding box center [644, 164] width 612 height 55
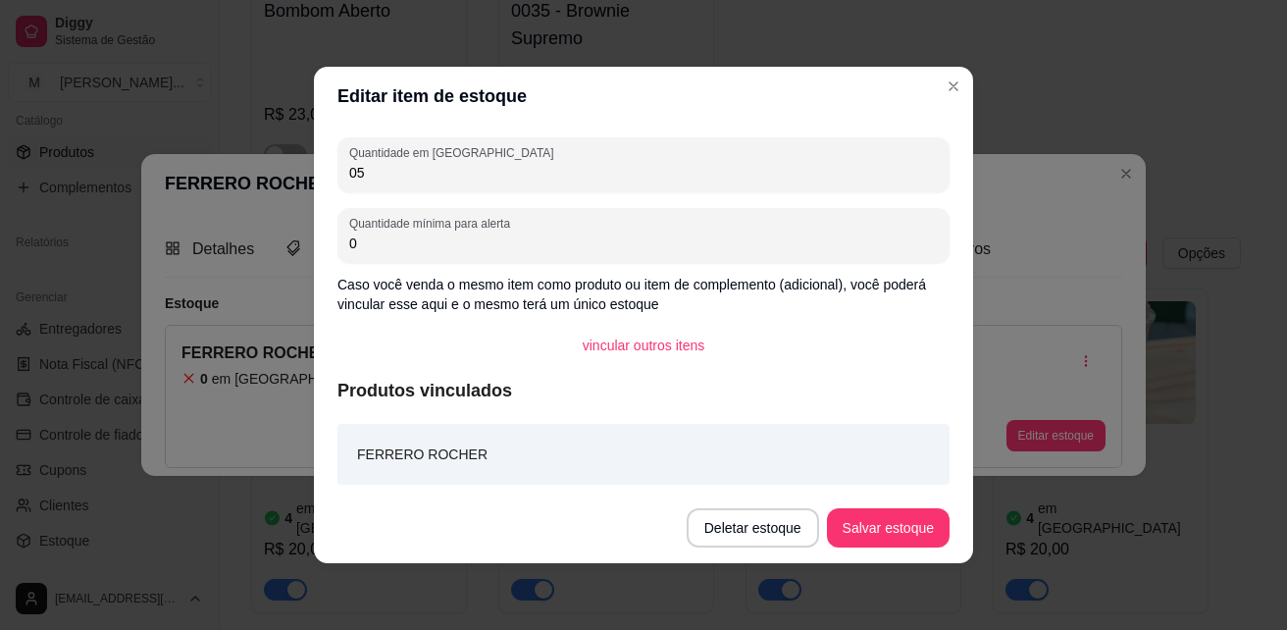
type input "0"
type input "5"
click at [437, 265] on div "Quantidade em estoque 5 Quantidade mínima para alerta 0 Caso você venda o mesmo…" at bounding box center [643, 309] width 659 height 367
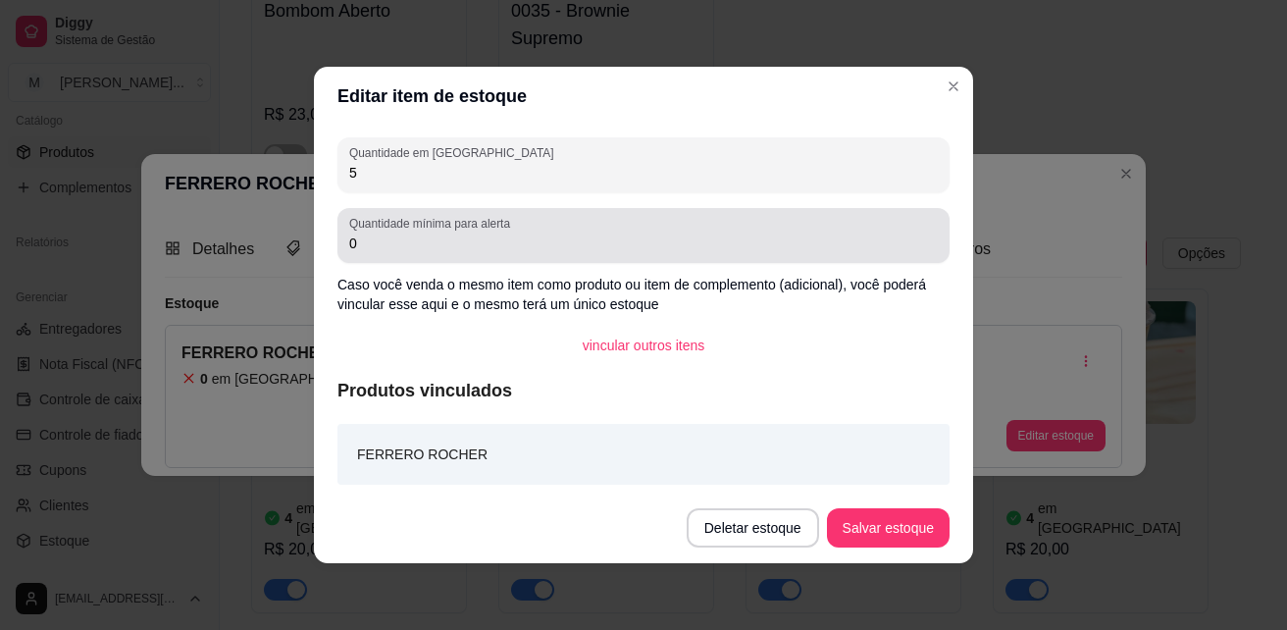
click at [444, 247] on input "0" at bounding box center [643, 244] width 589 height 20
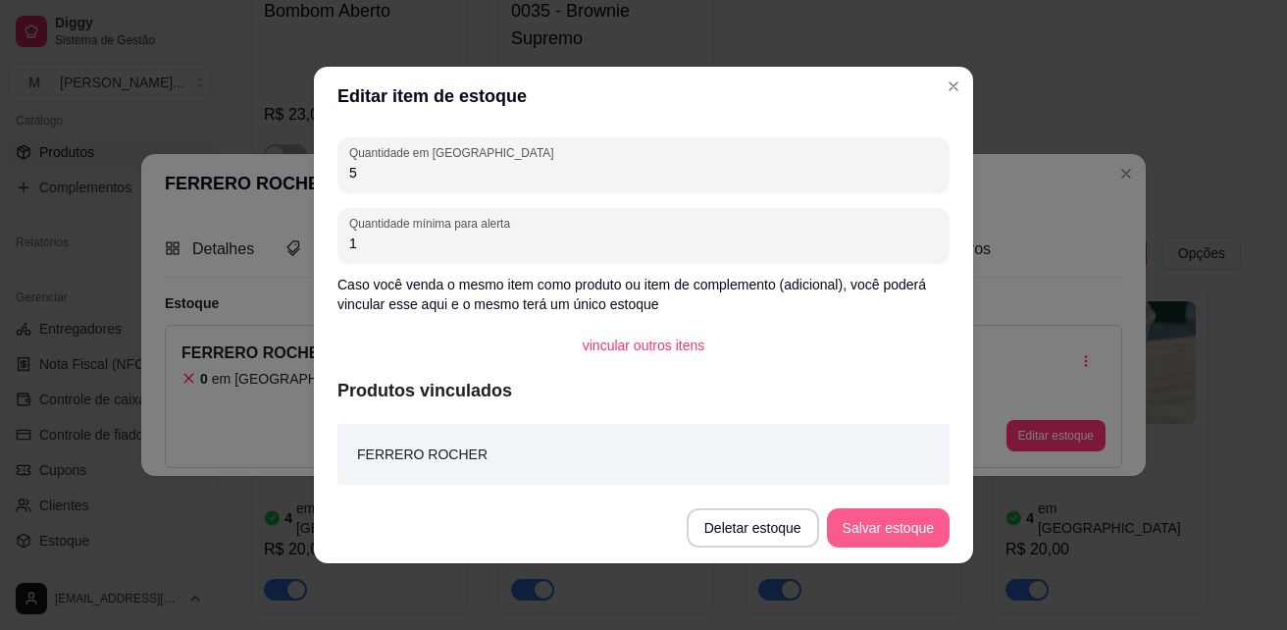
type input "1"
click at [915, 526] on button "Salvar estoque" at bounding box center [888, 527] width 123 height 39
